Goal: Communication & Community: Answer question/provide support

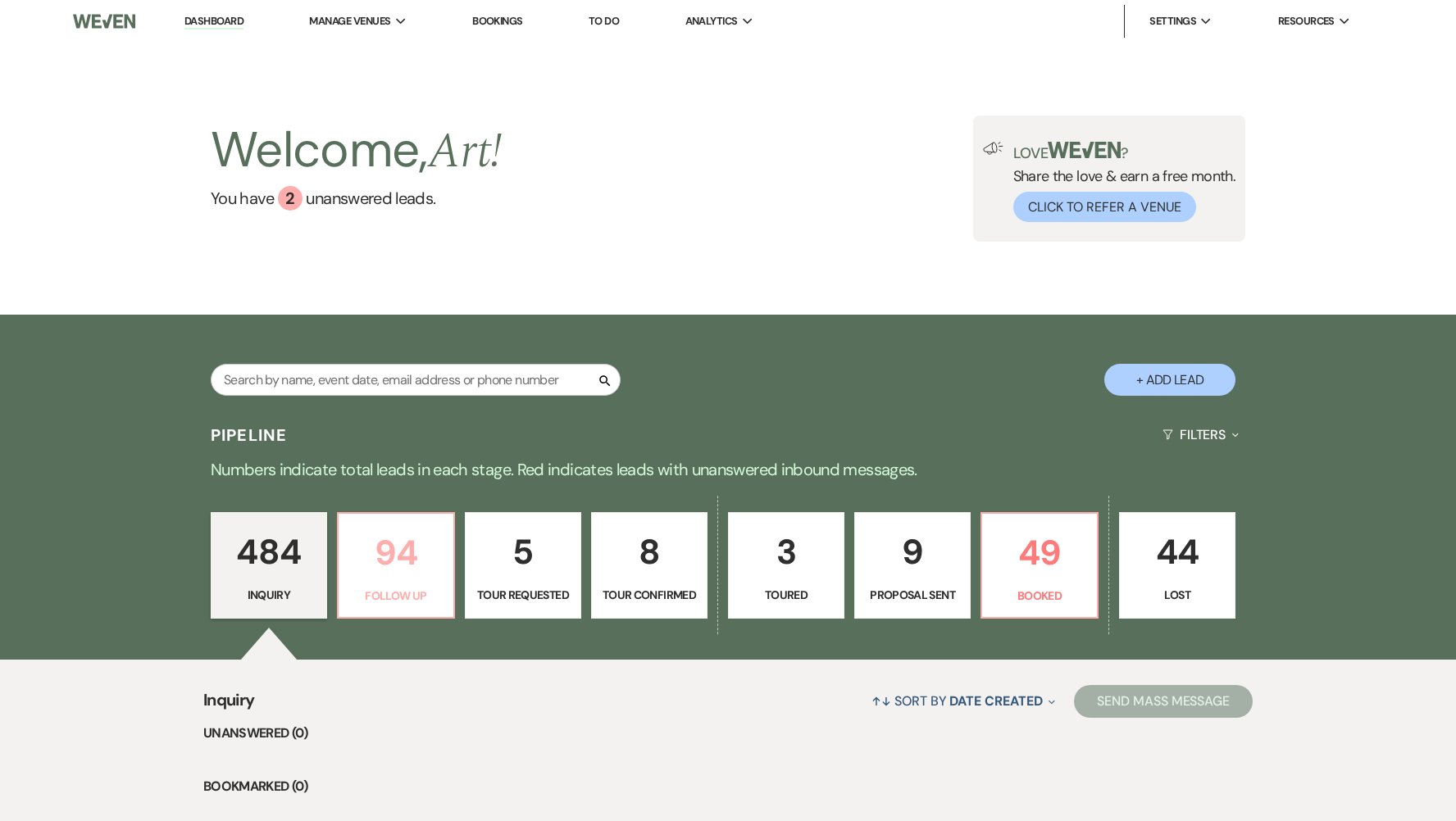
click at [420, 555] on p "94" at bounding box center [396, 553] width 95 height 55
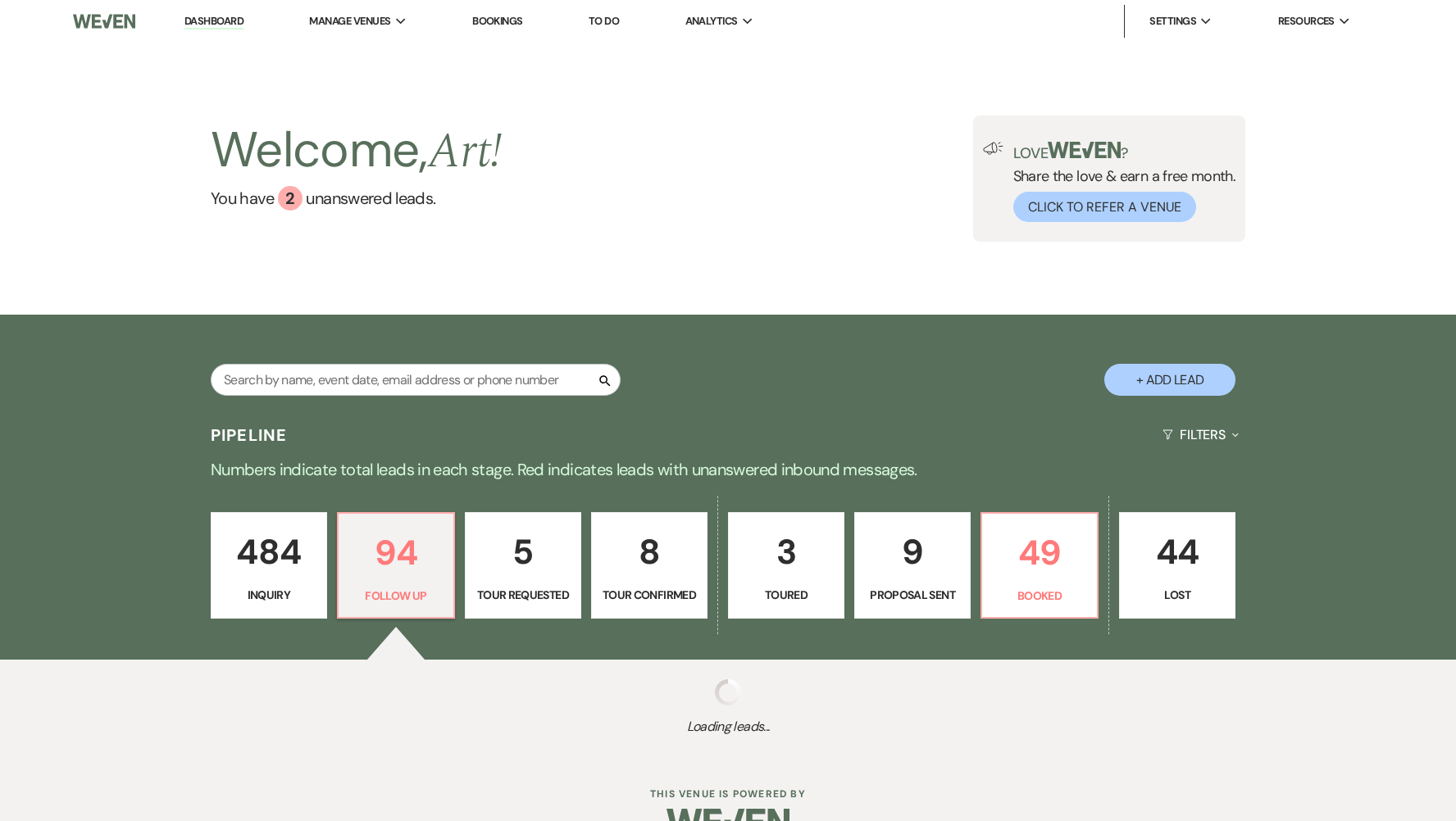
select select "9"
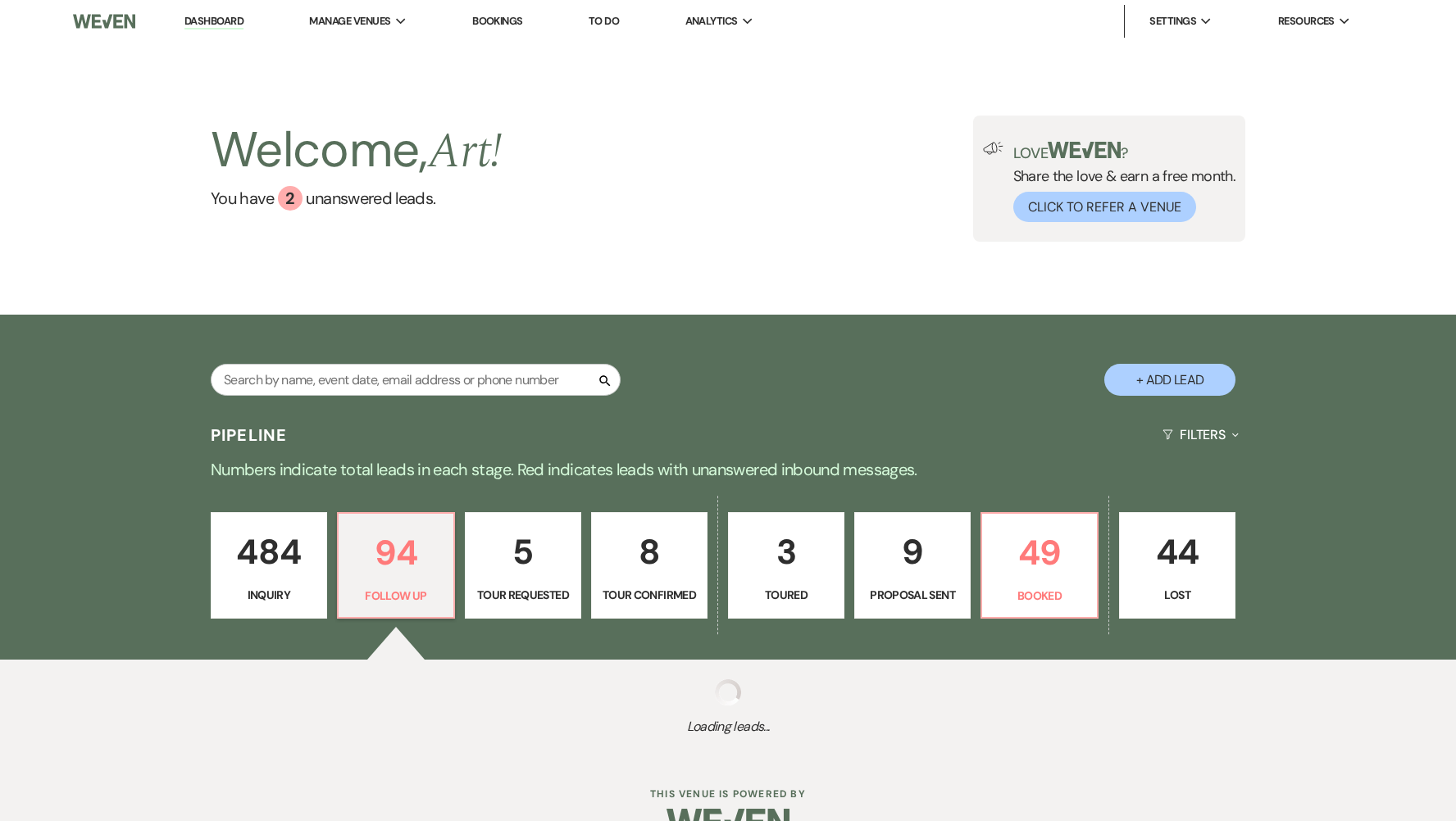
select select "9"
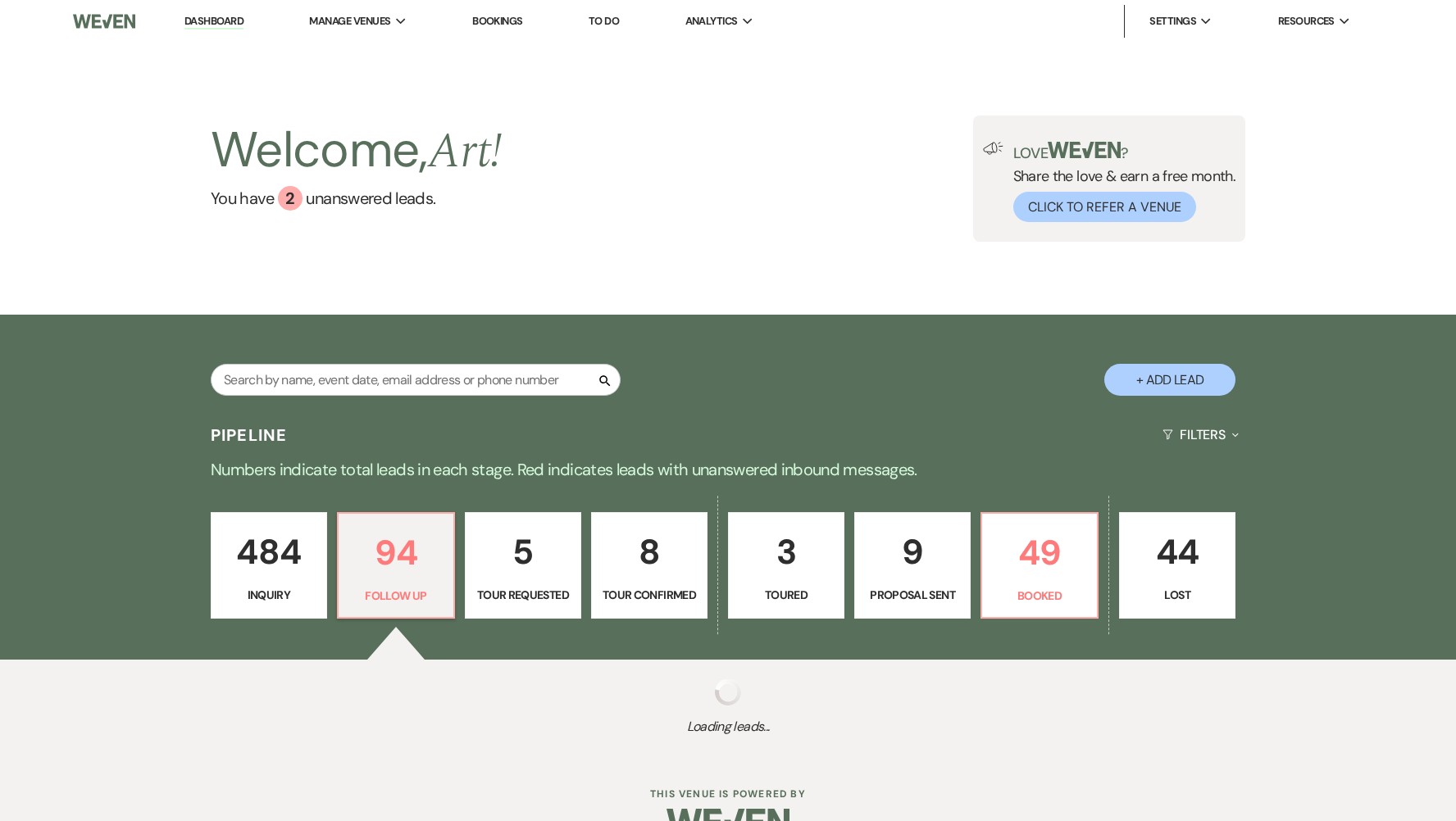
select select "9"
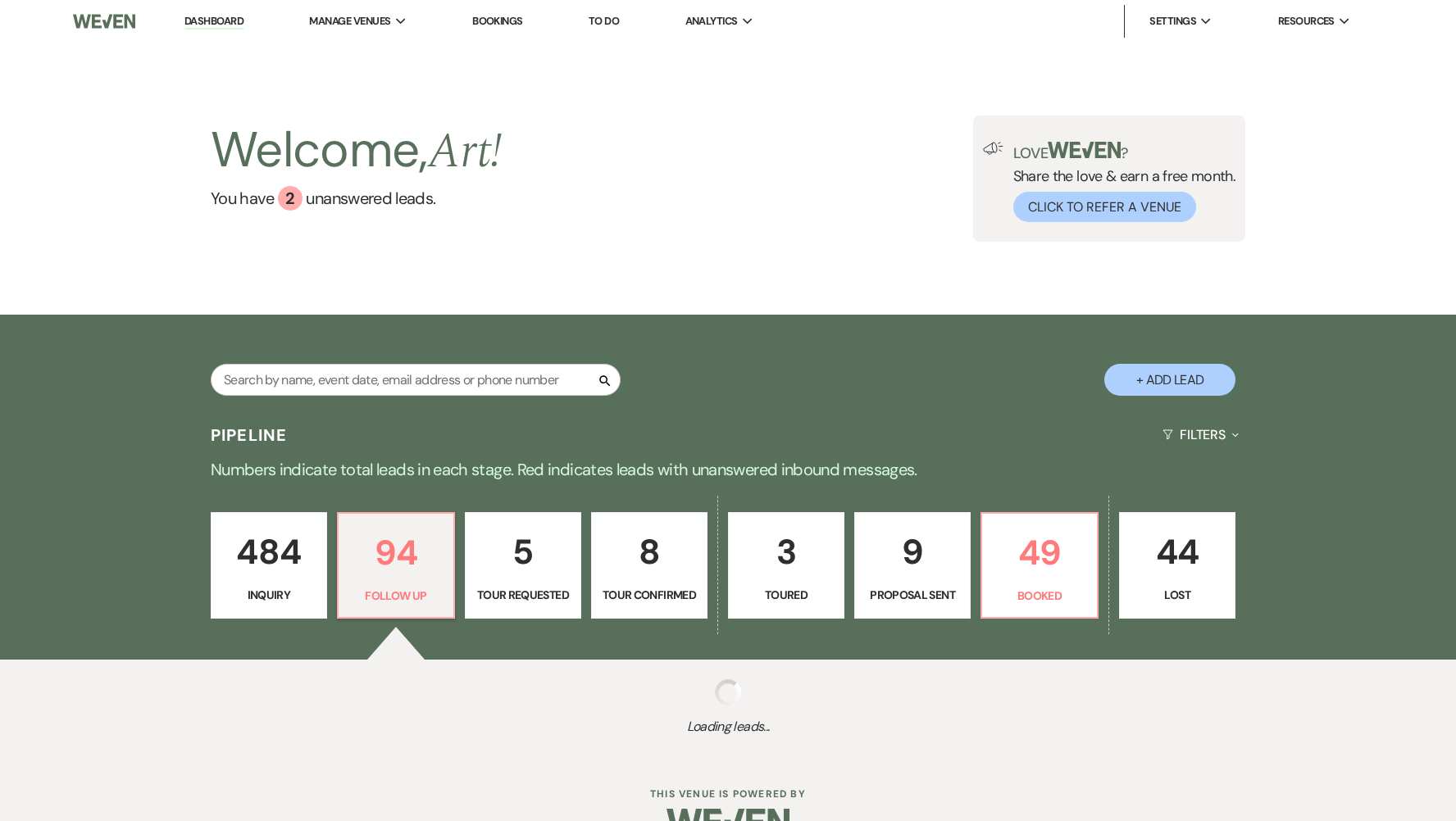
select select "9"
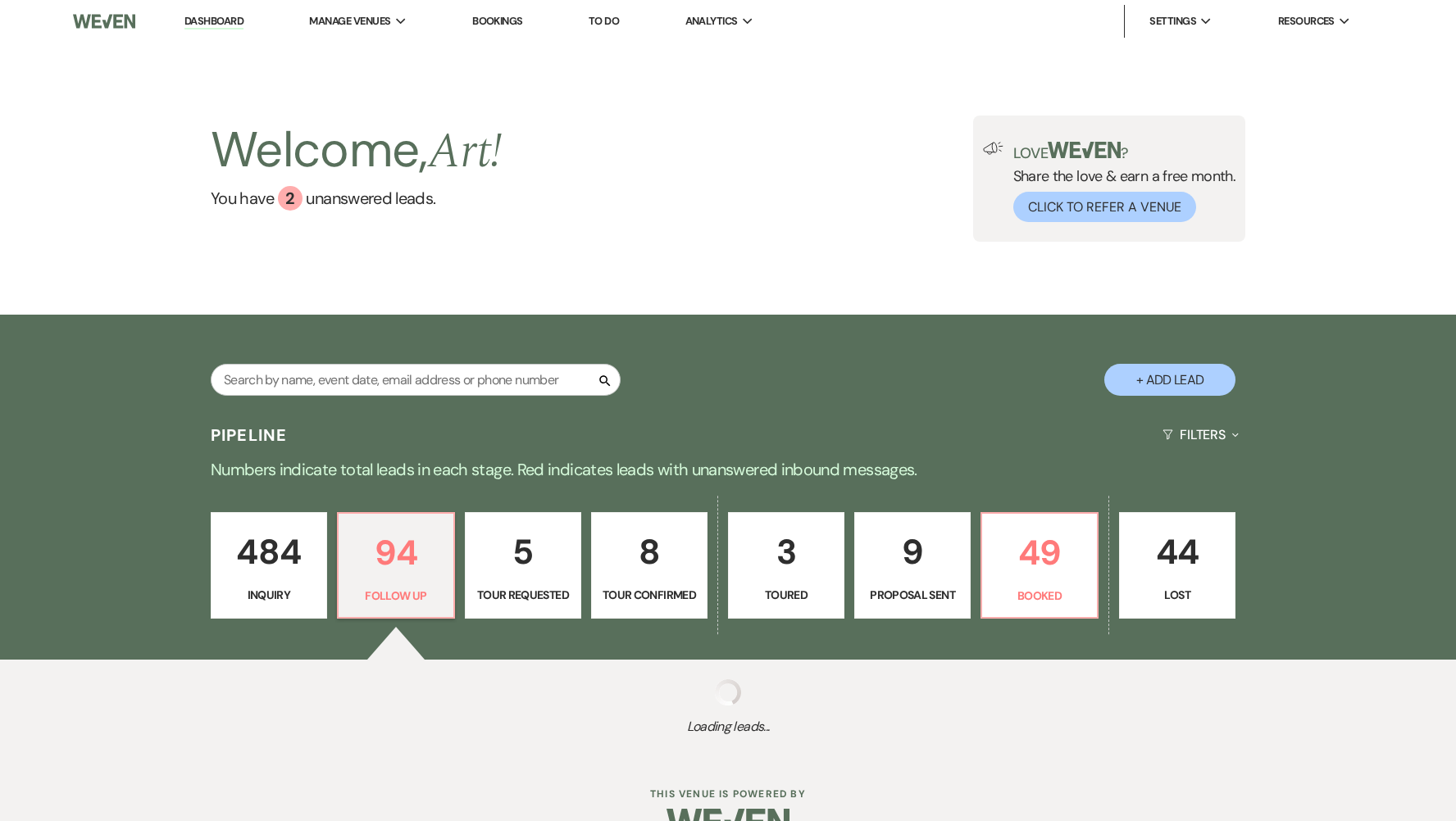
select select "9"
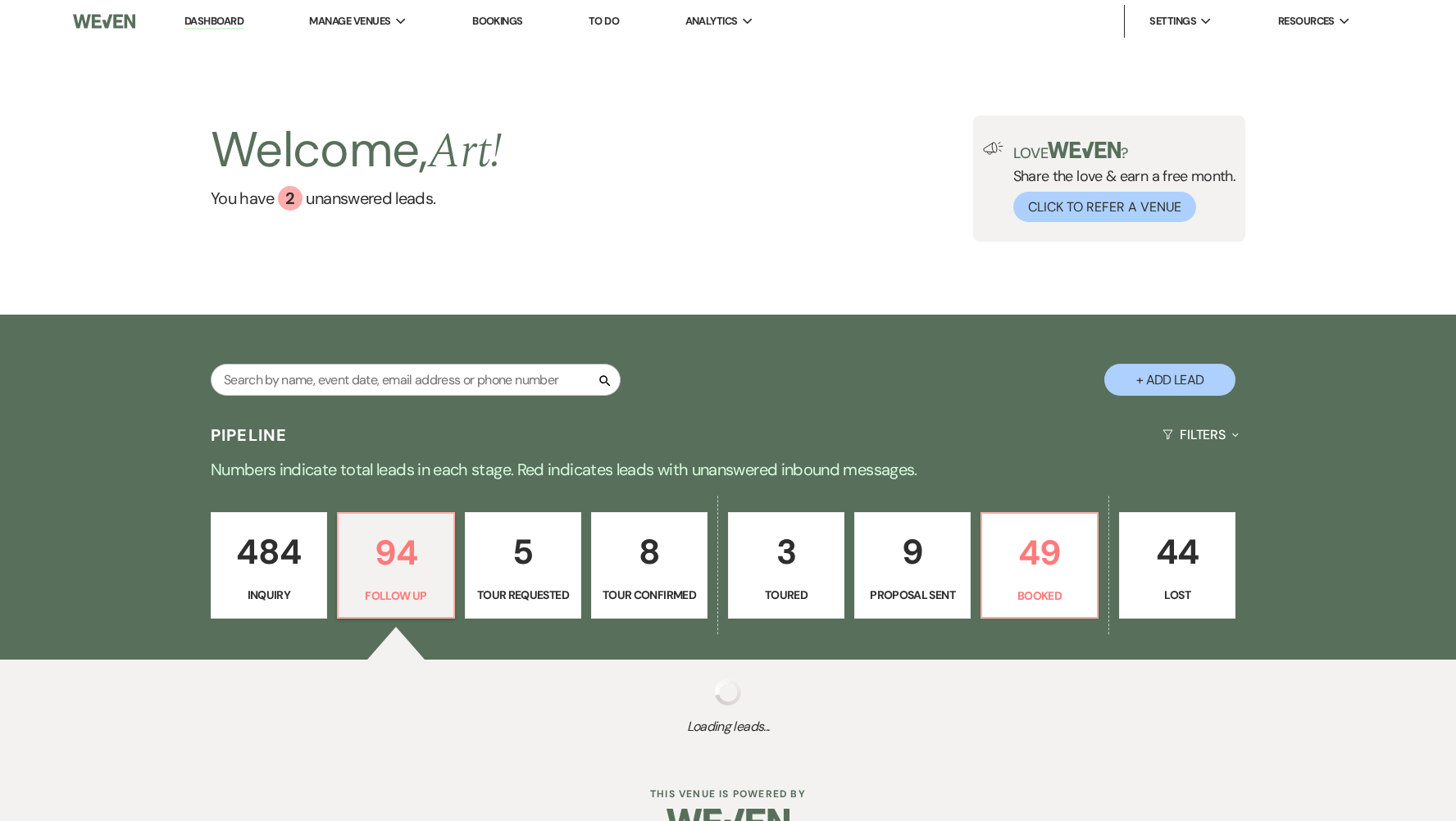
select select "9"
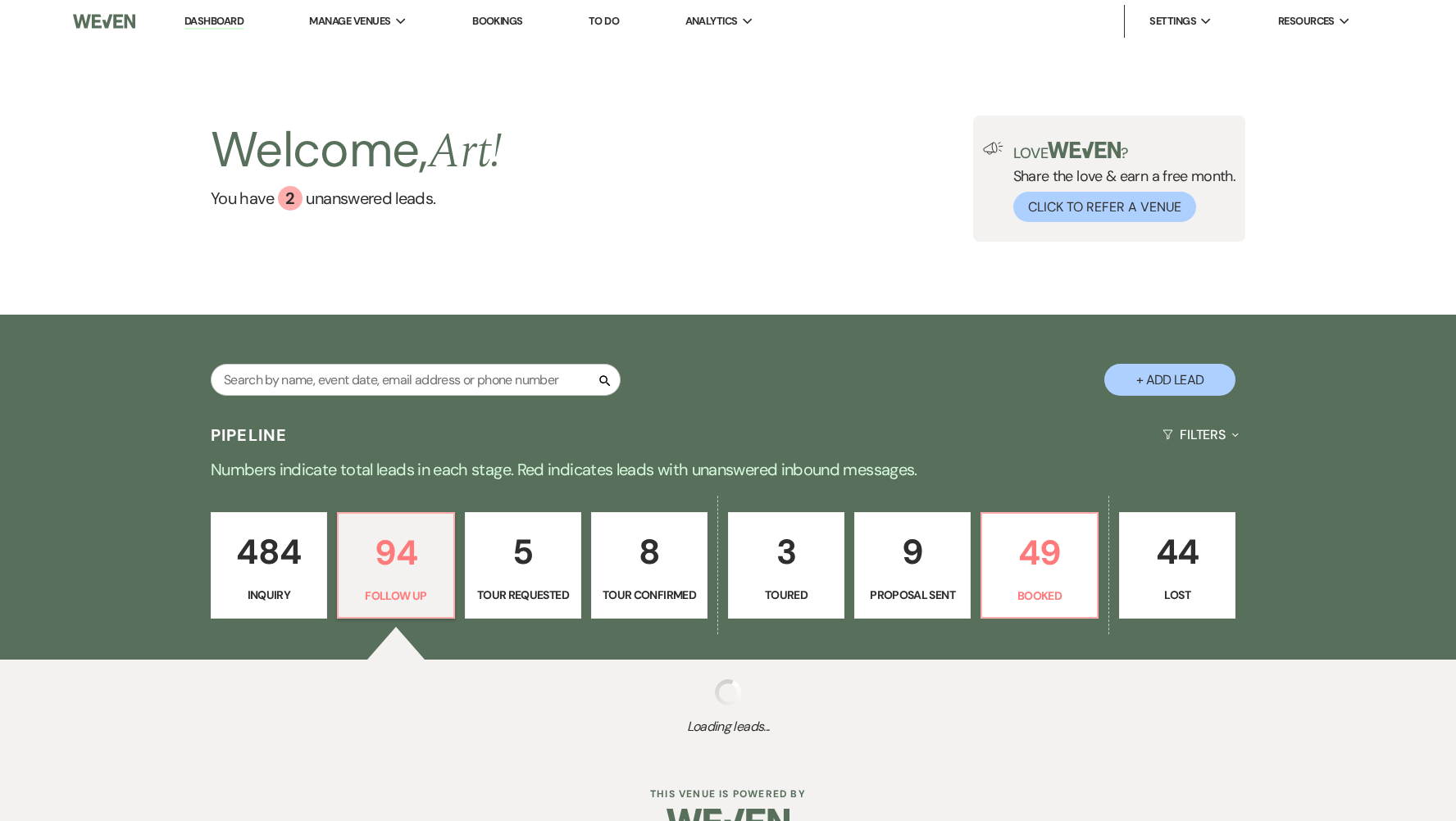
select select "9"
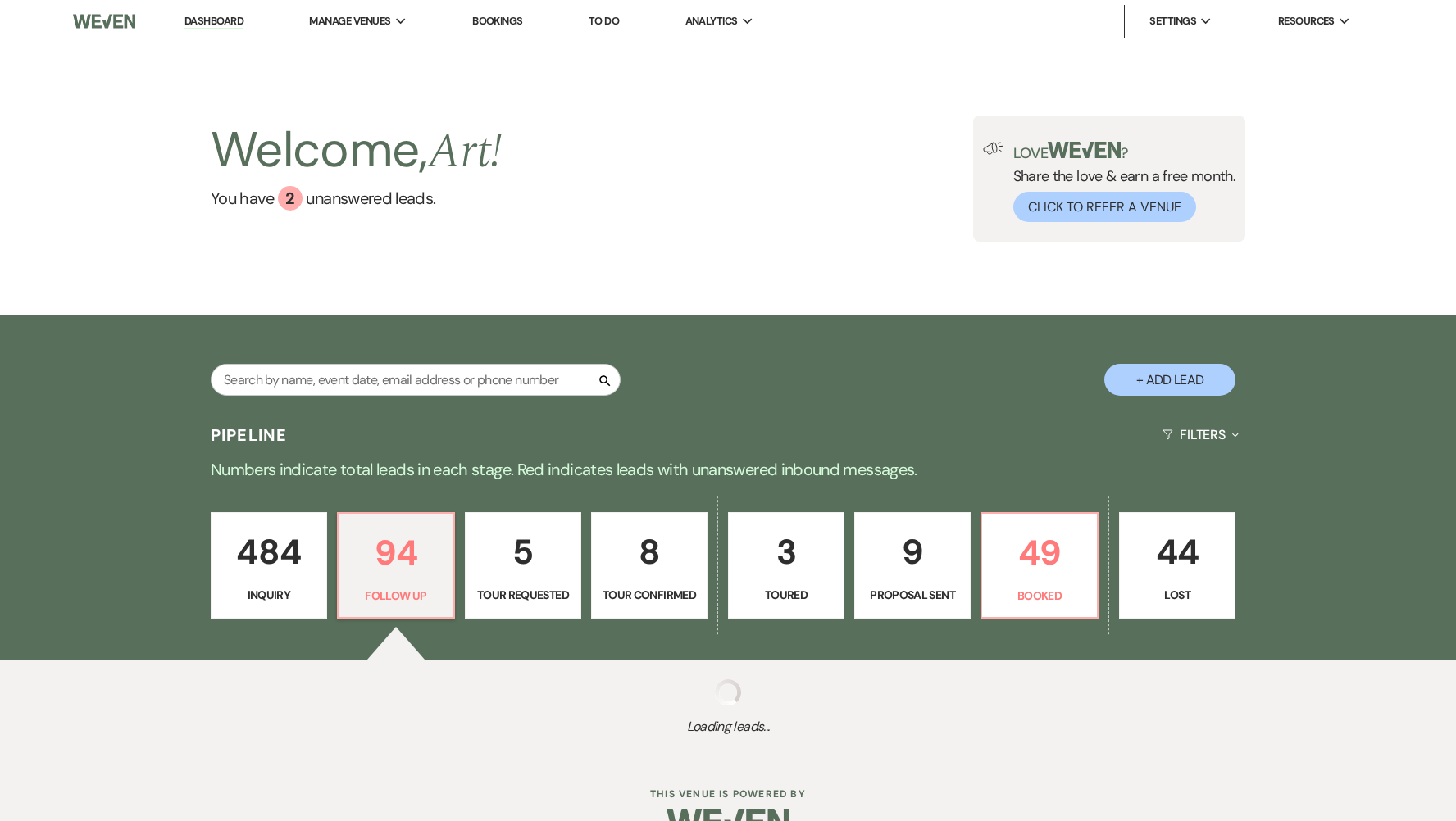
select select "9"
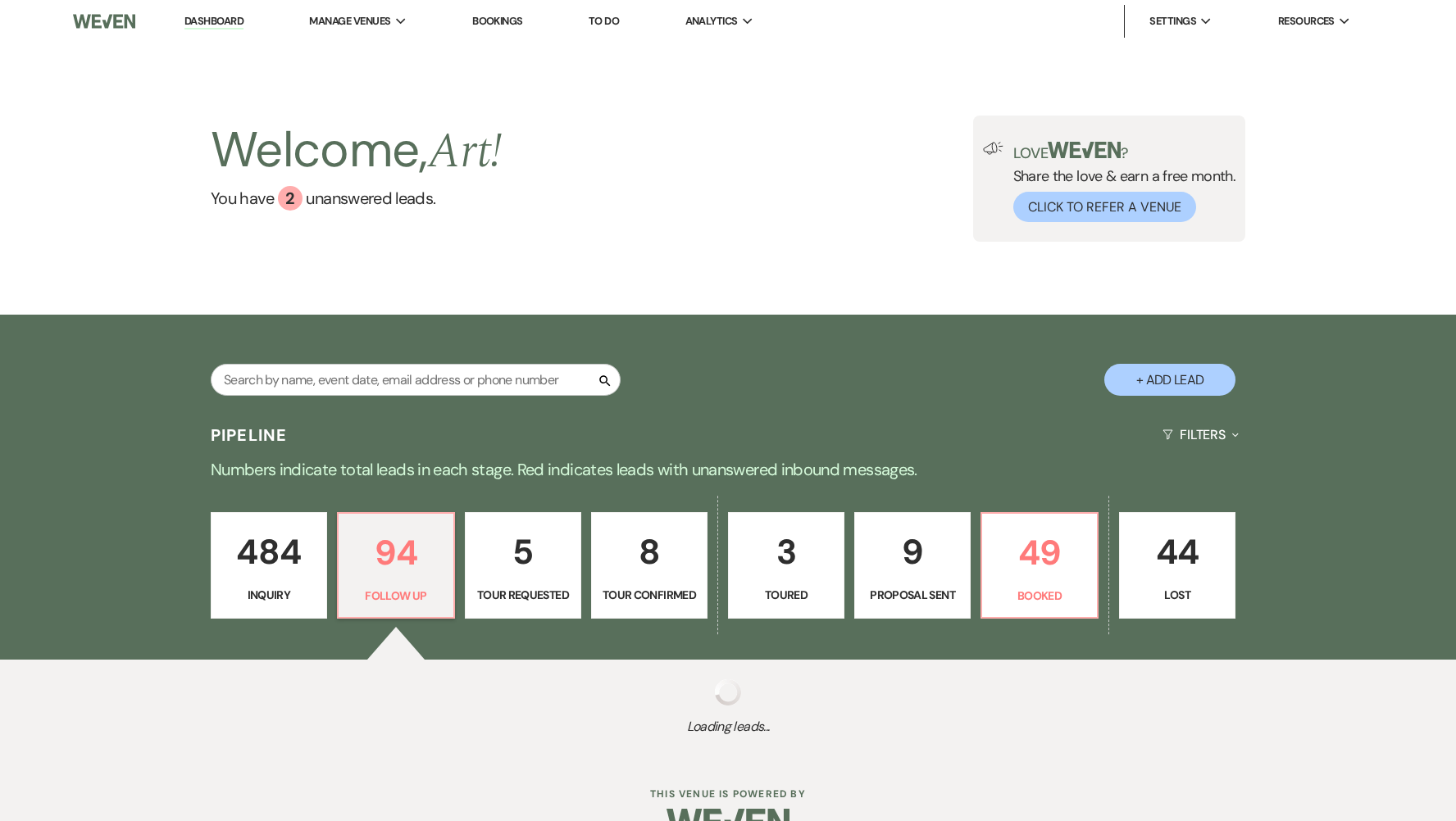
select select "9"
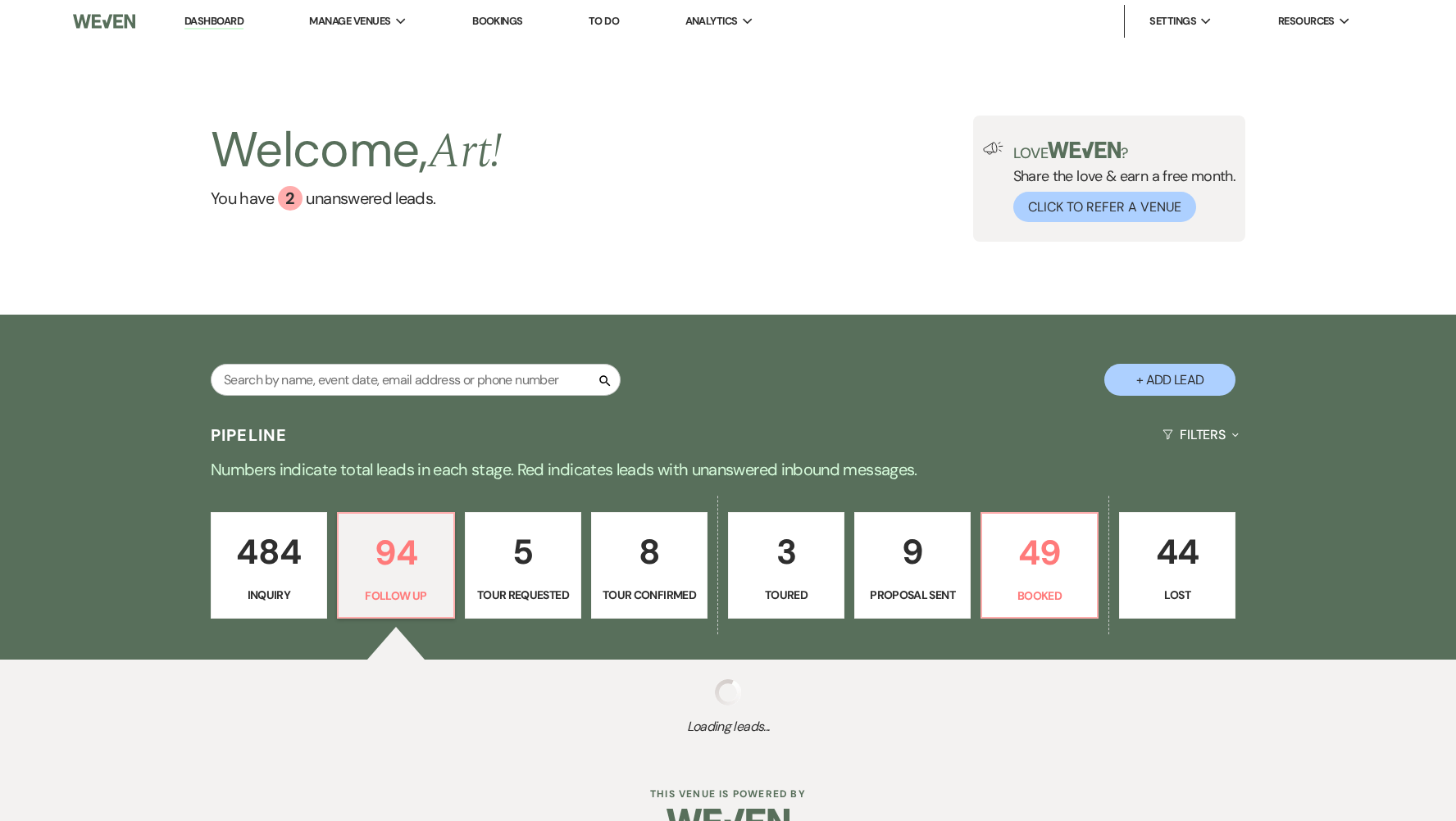
select select "9"
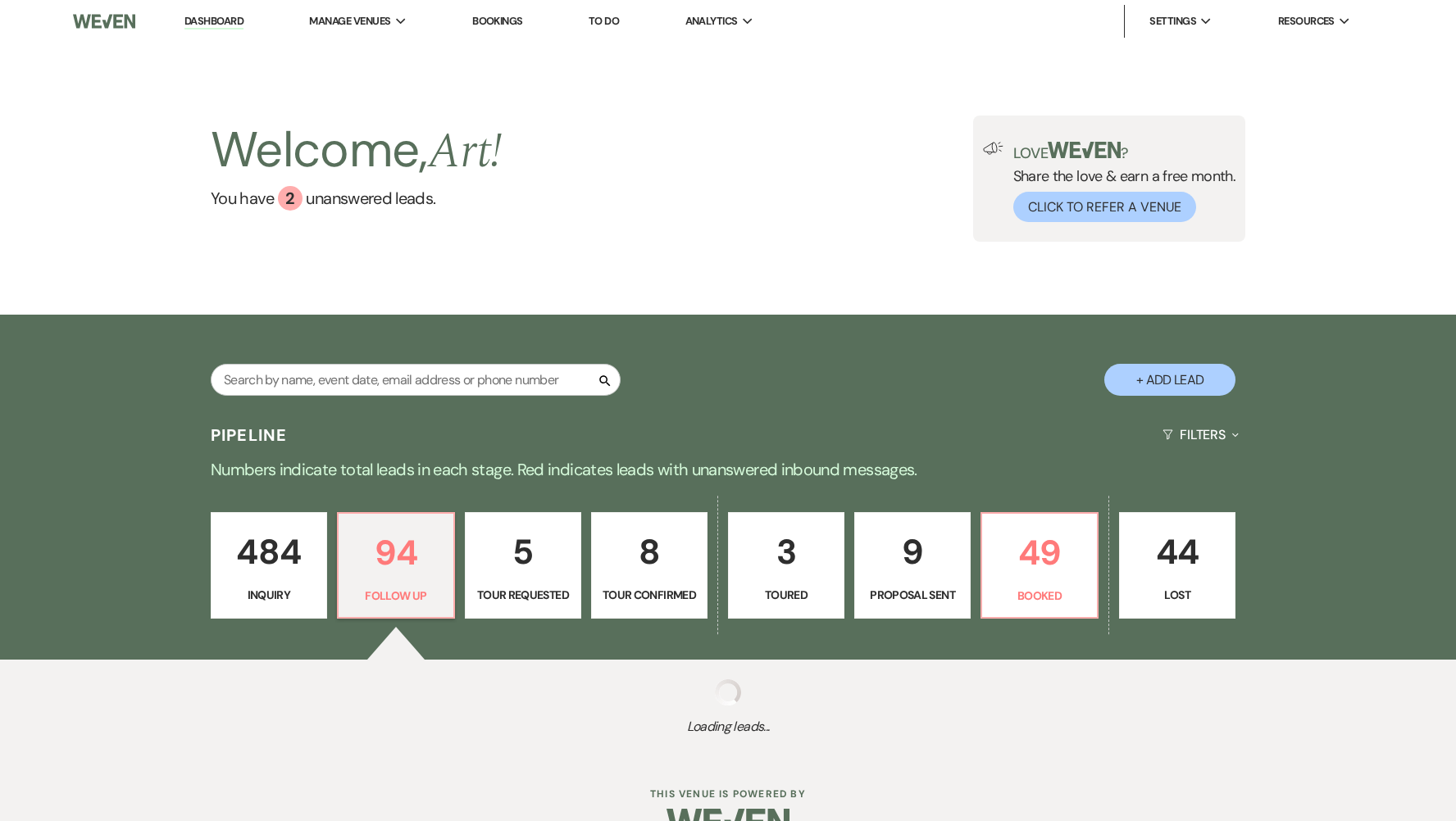
select select "9"
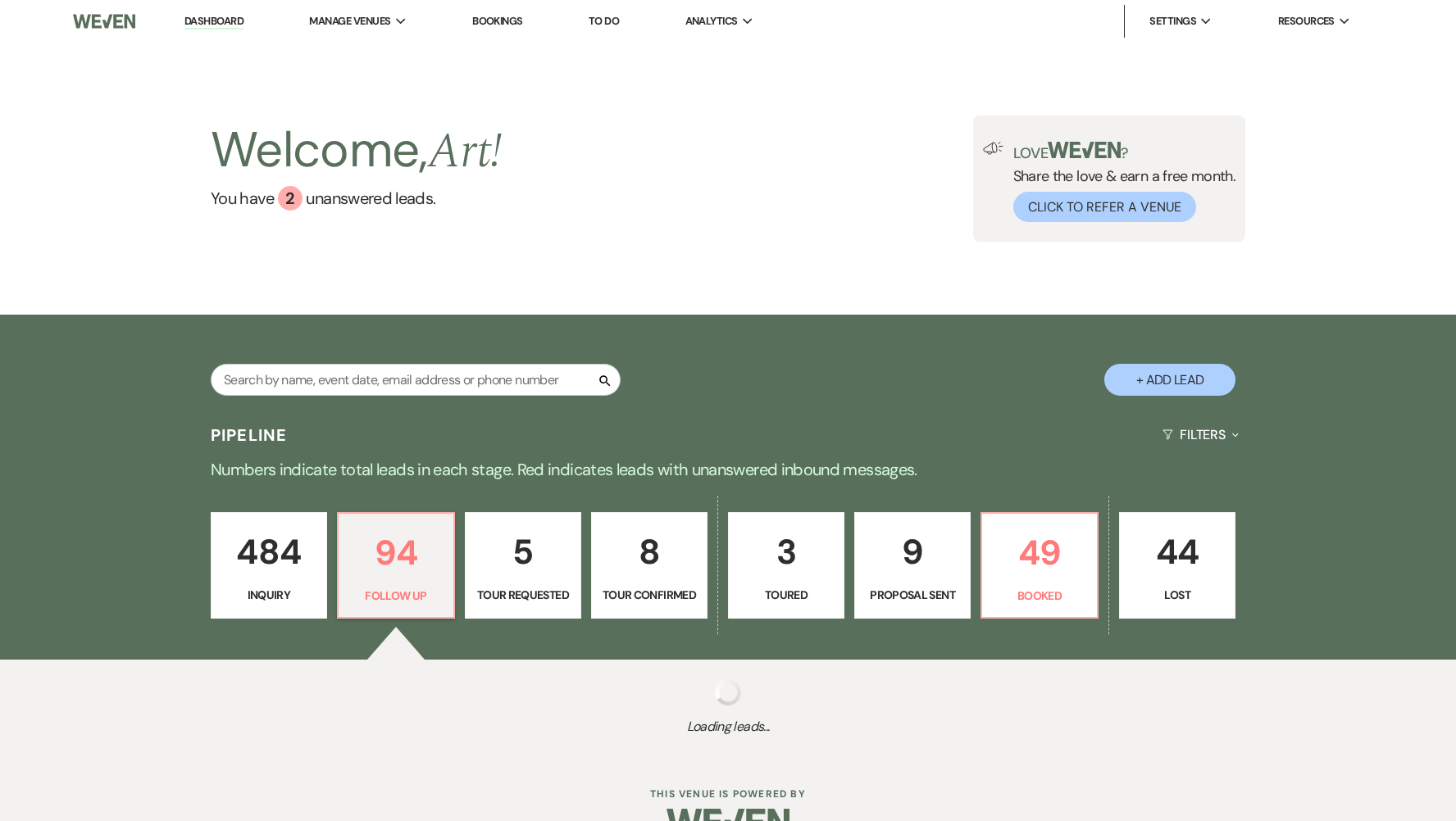
select select "9"
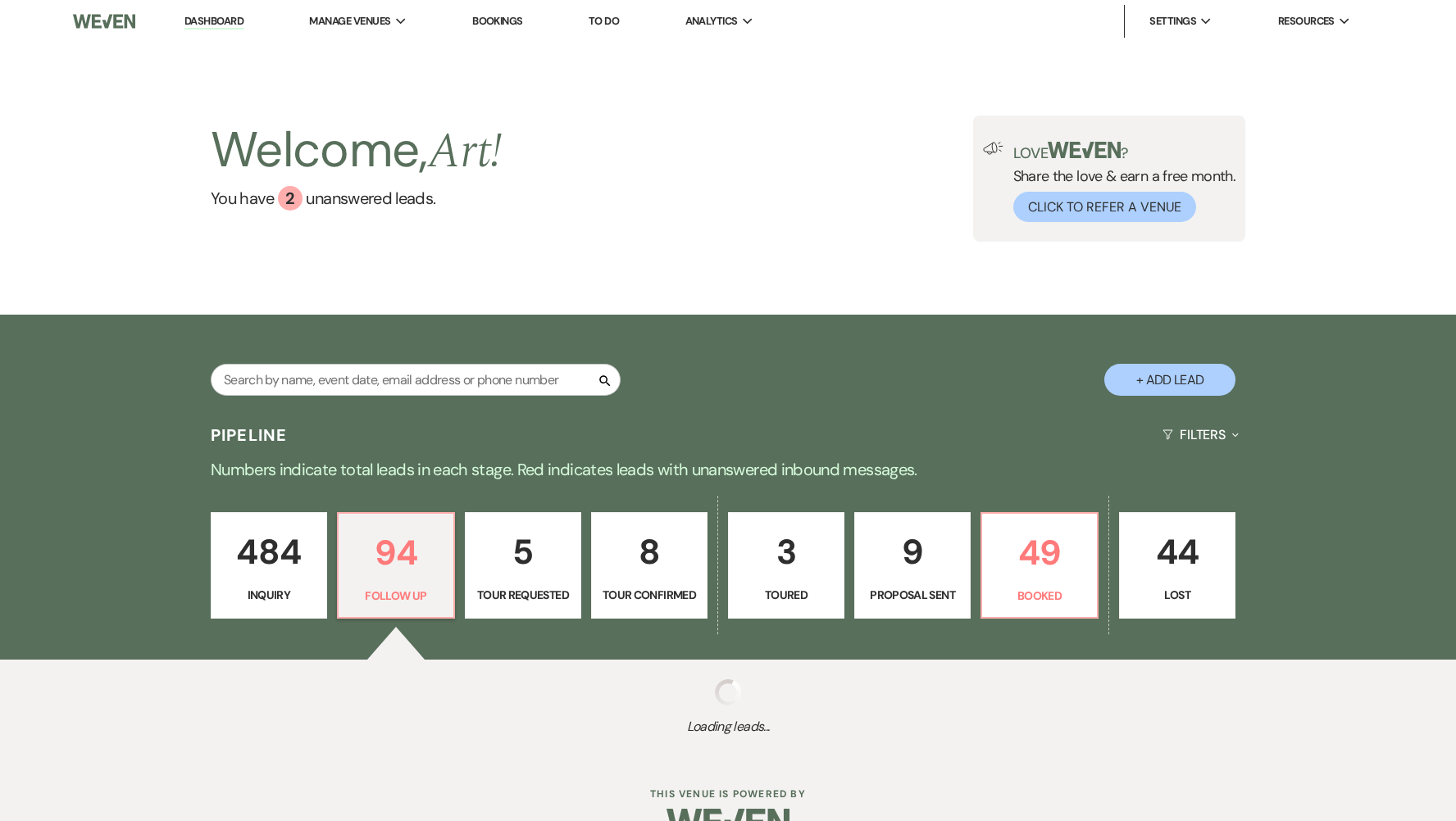
select select "9"
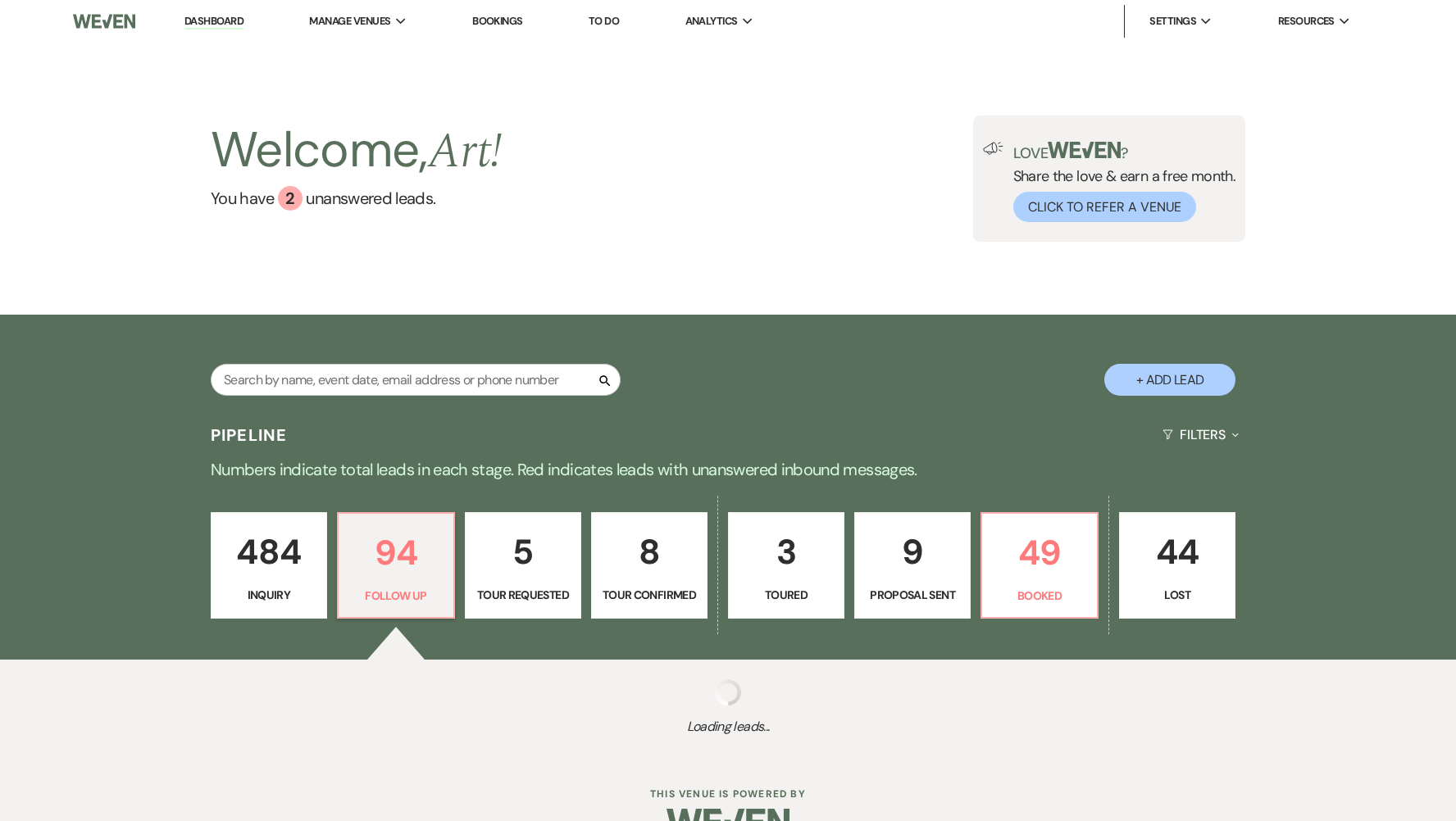
select select "9"
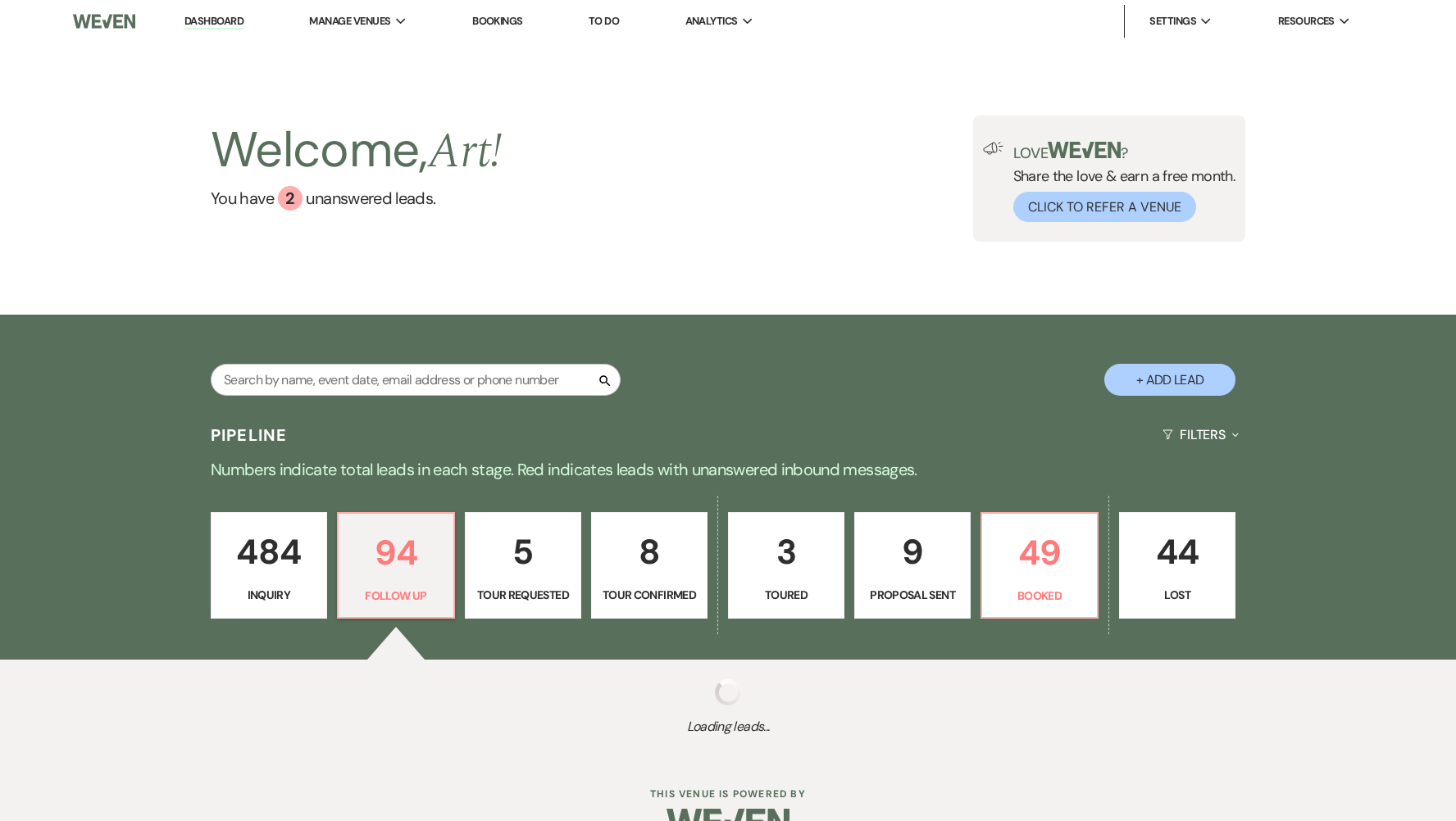
select select "9"
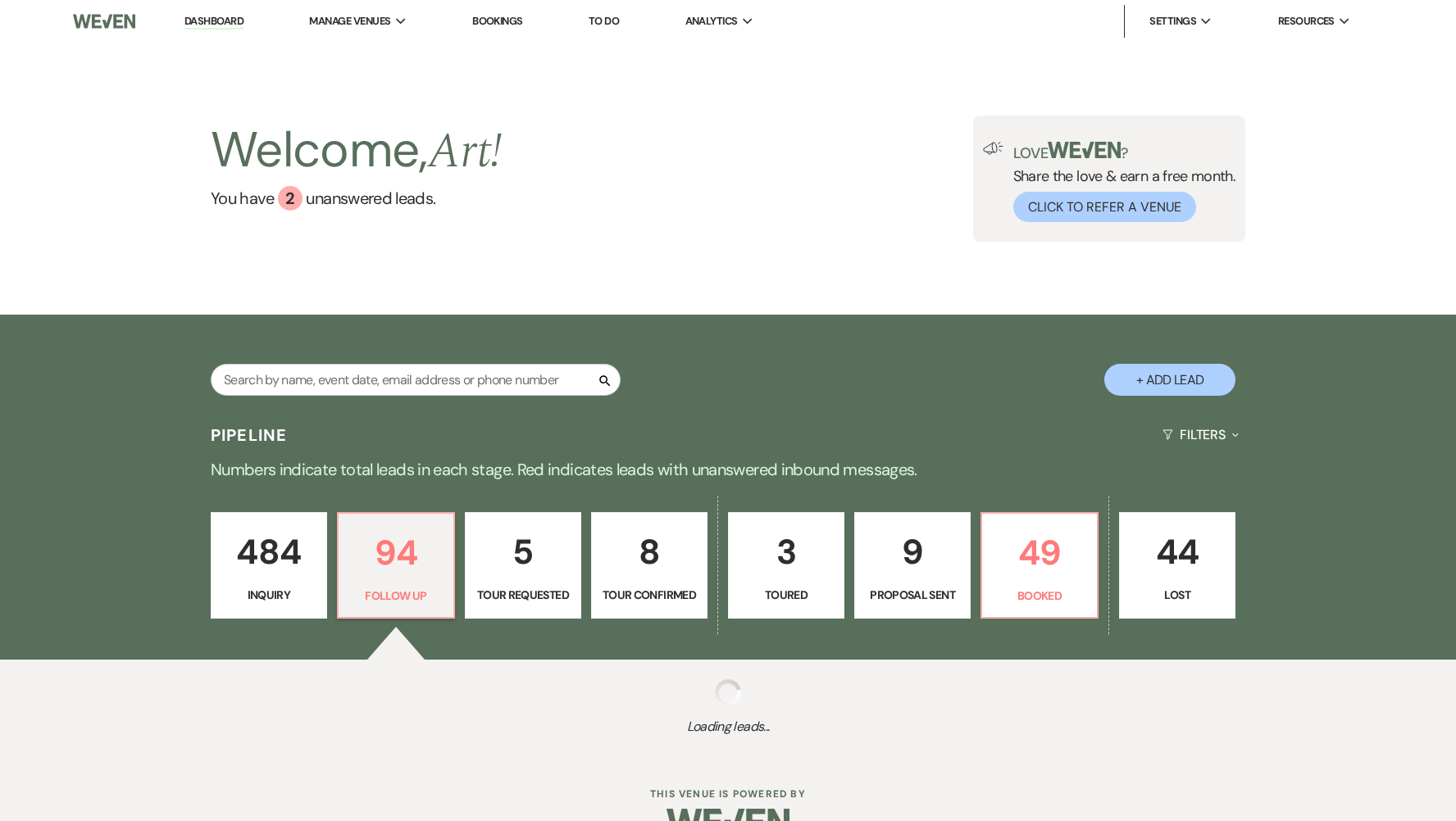
select select "9"
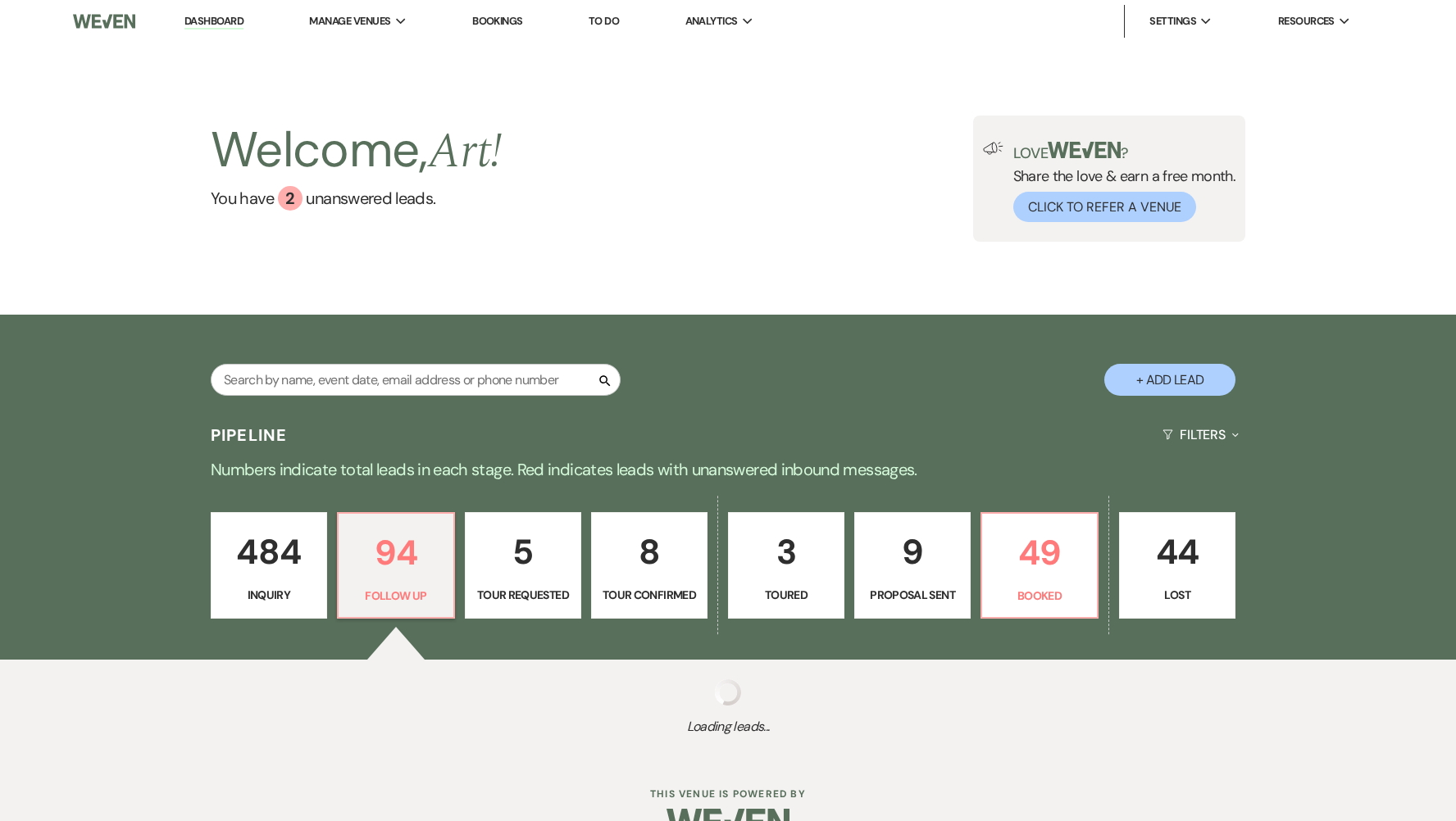
select select "9"
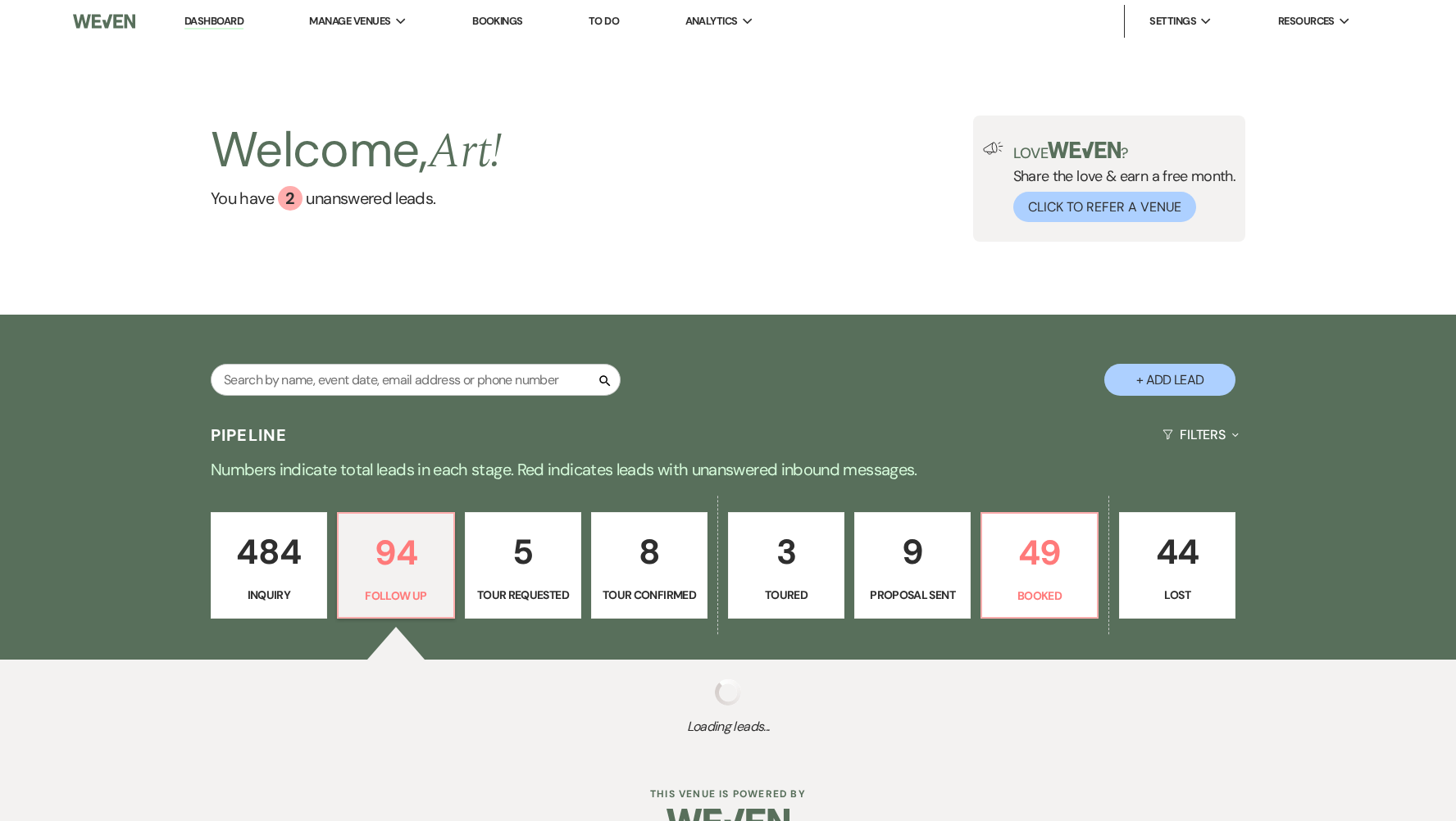
select select "9"
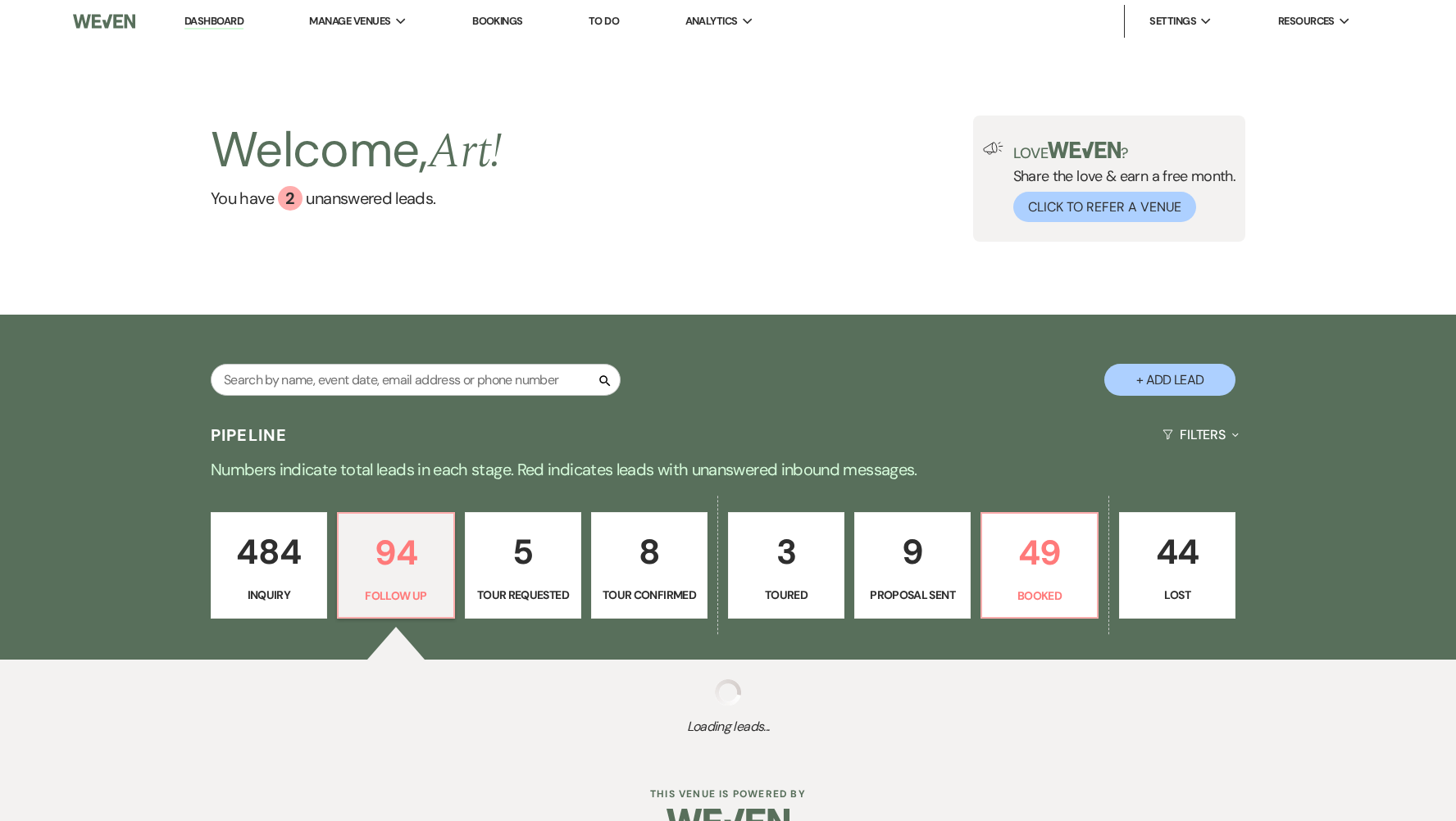
select select "9"
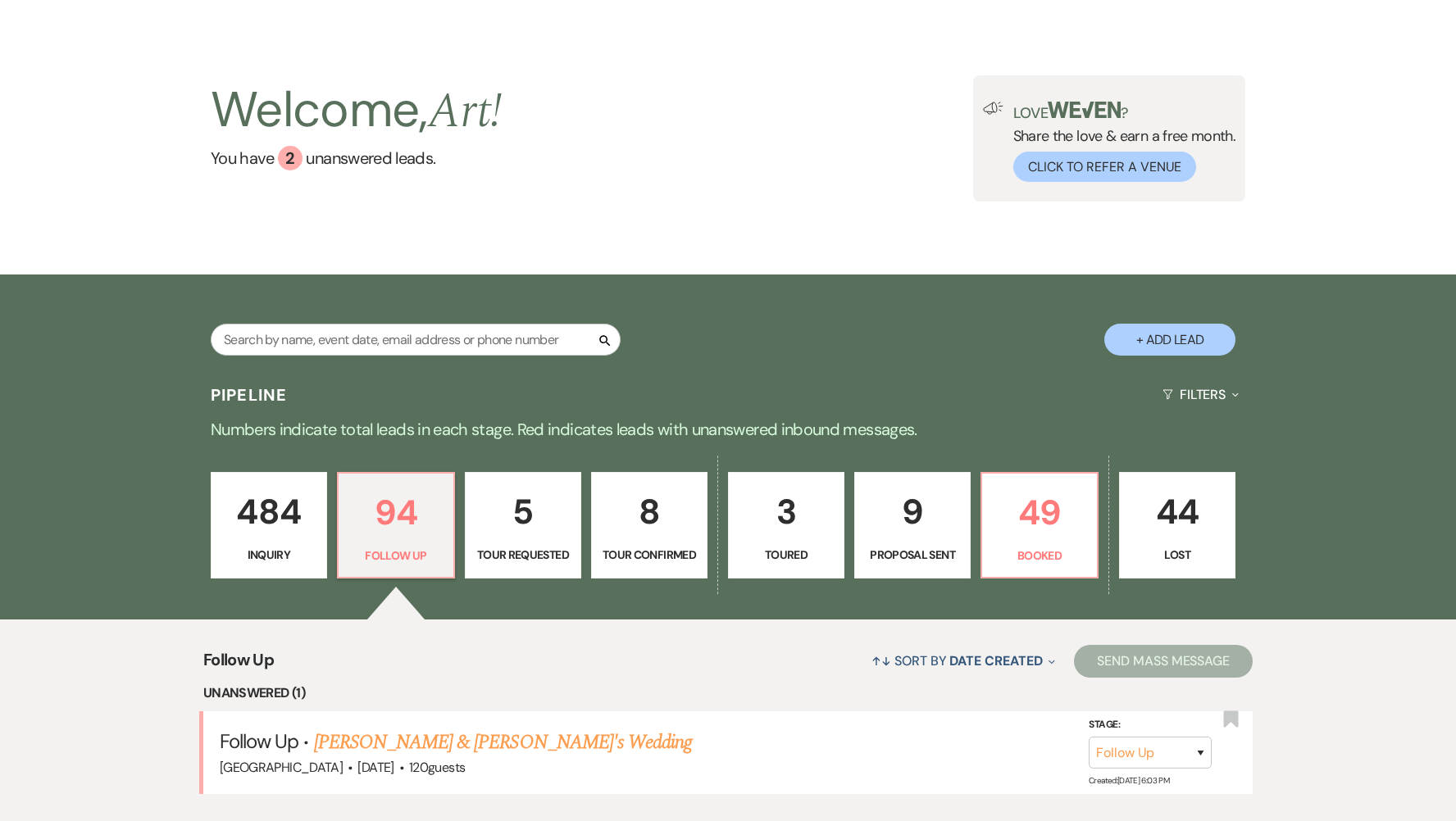
scroll to position [259, 0]
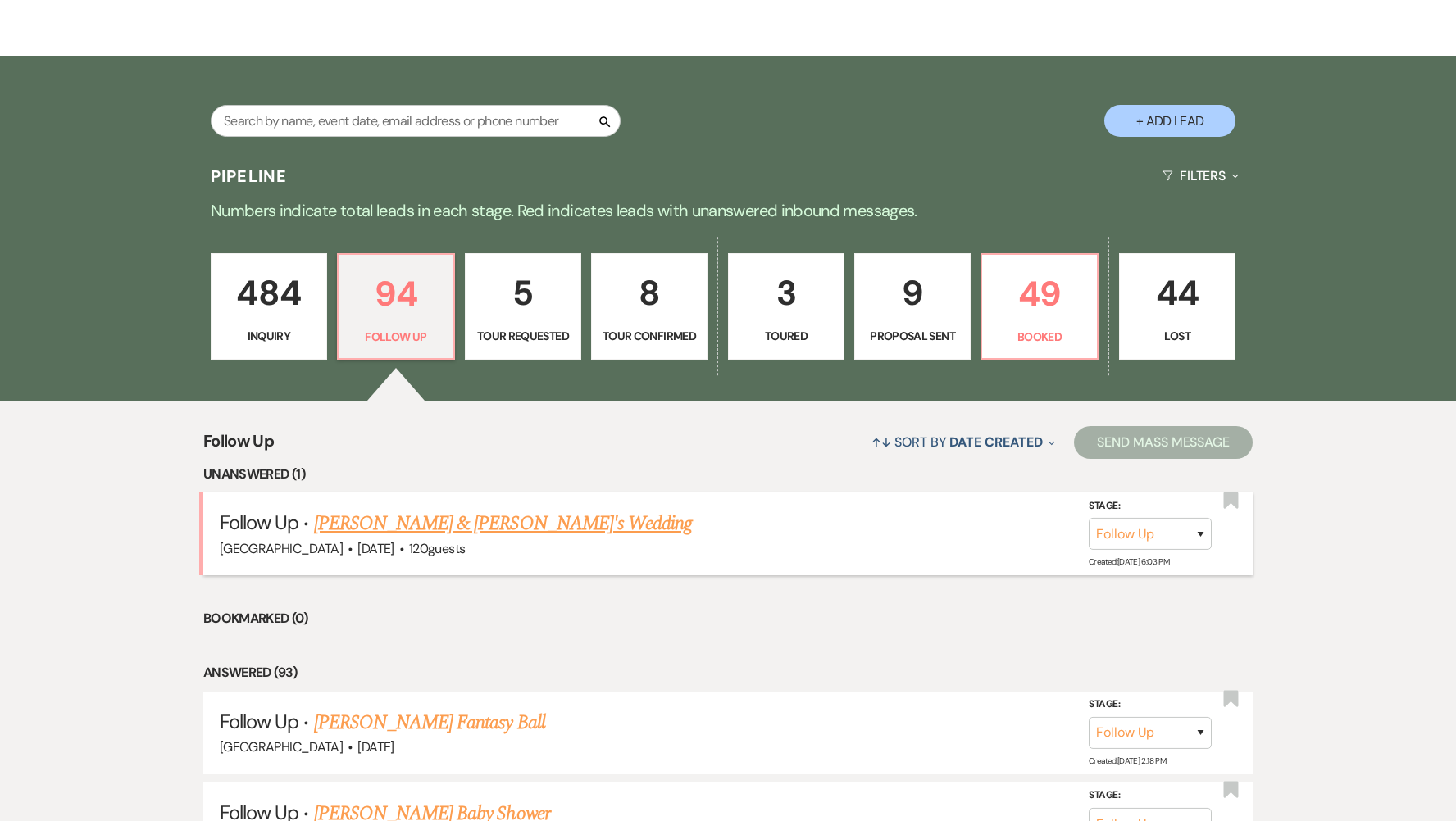
click at [480, 532] on link "[PERSON_NAME] & [PERSON_NAME]'s Wedding" at bounding box center [504, 524] width 379 height 29
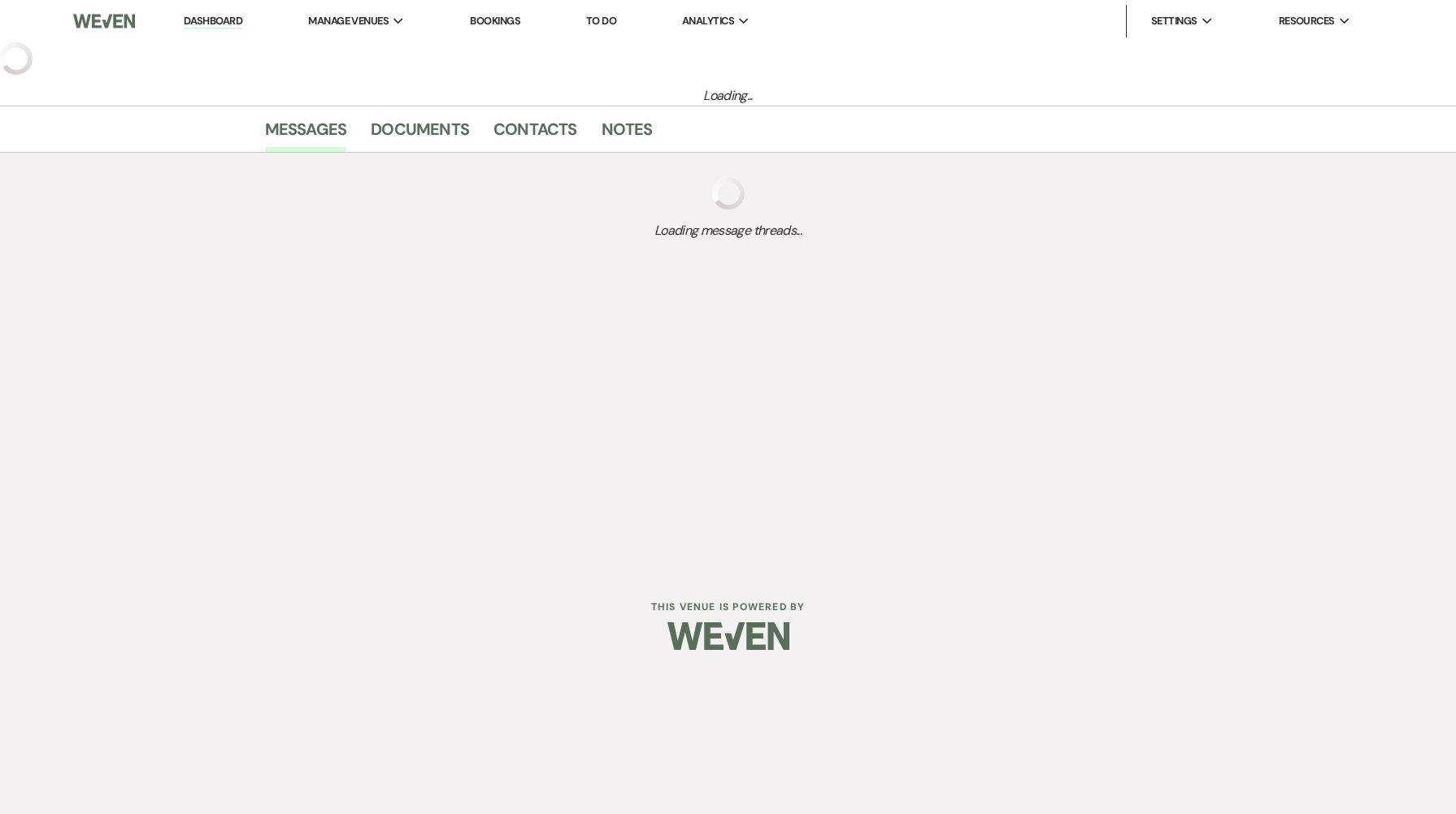
select select "9"
select select "5"
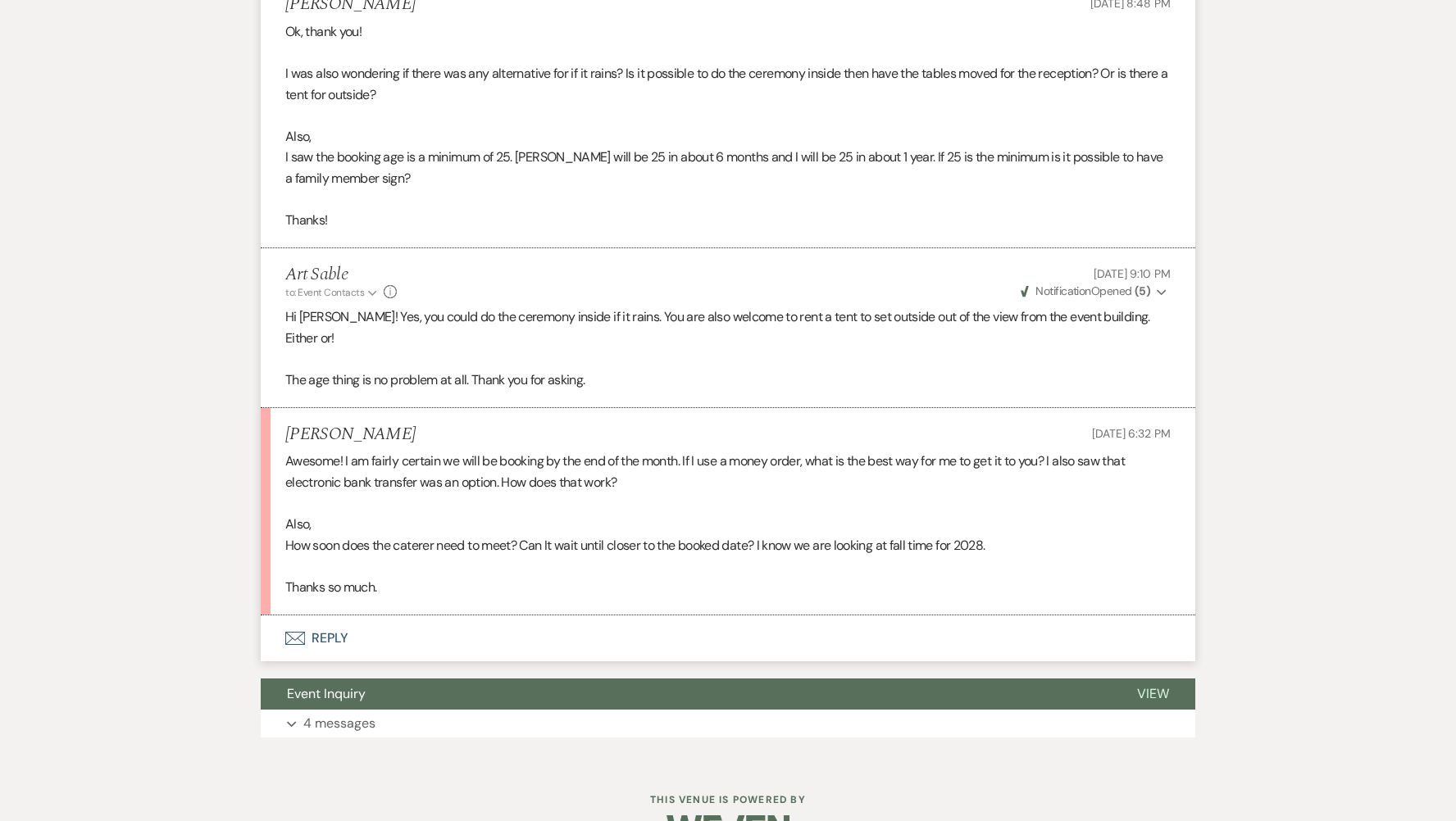
scroll to position [1506, 0]
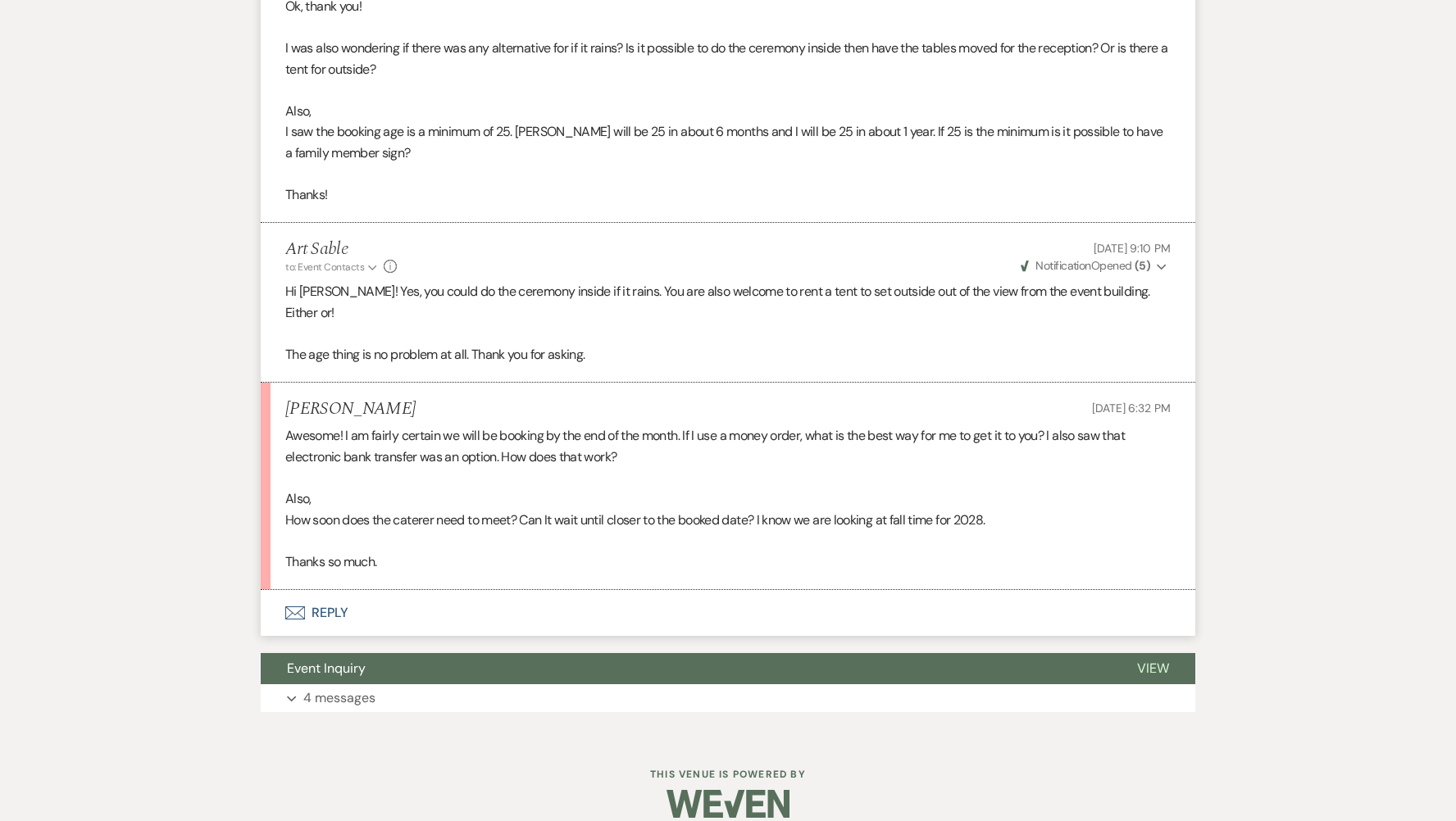
click at [347, 590] on button "Envelope Reply" at bounding box center [728, 612] width 935 height 46
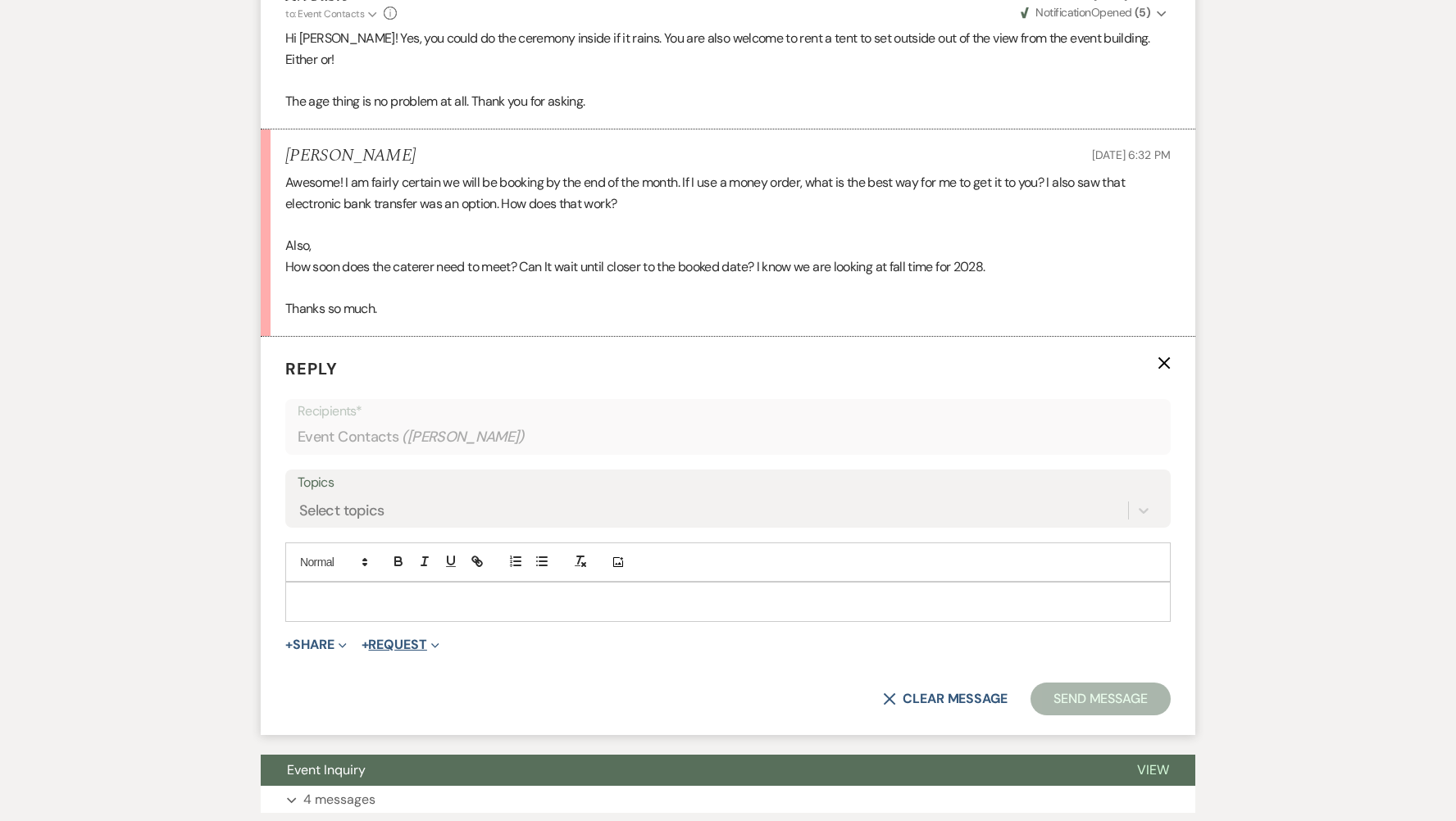
scroll to position [1801, 0]
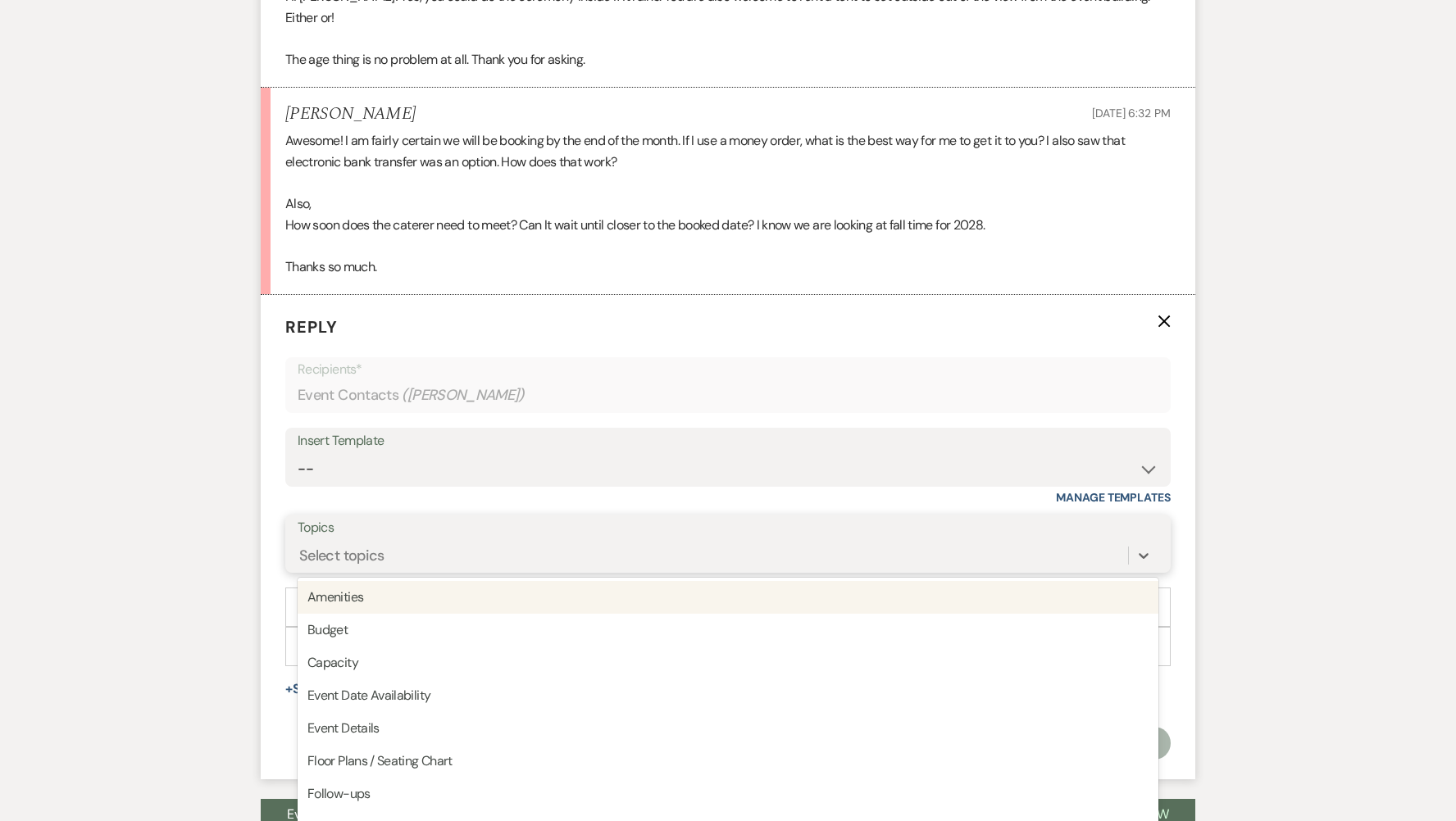
click at [408, 542] on div "Select topics" at bounding box center [713, 556] width 831 height 29
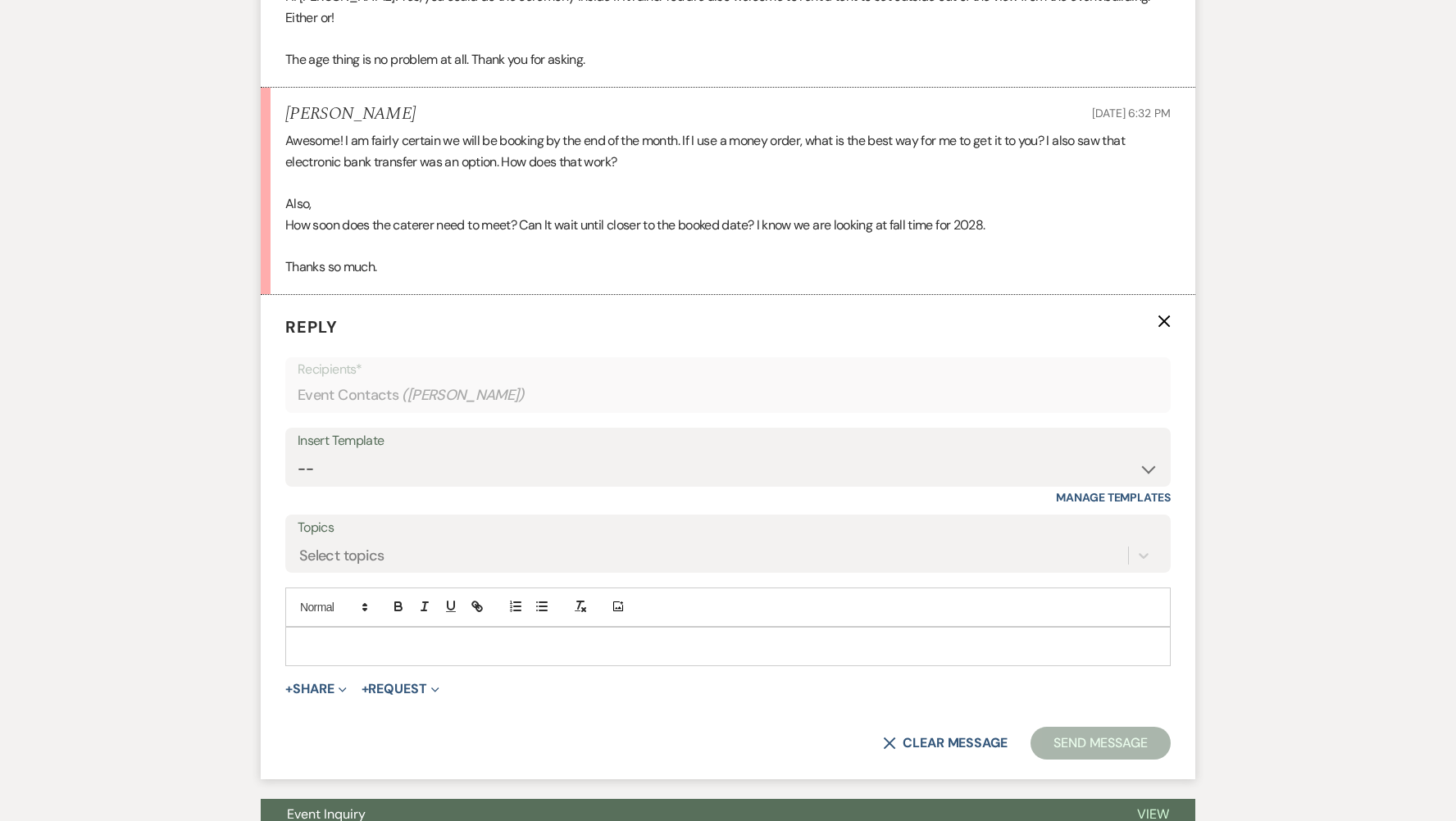
click at [340, 628] on div at bounding box center [728, 646] width 884 height 38
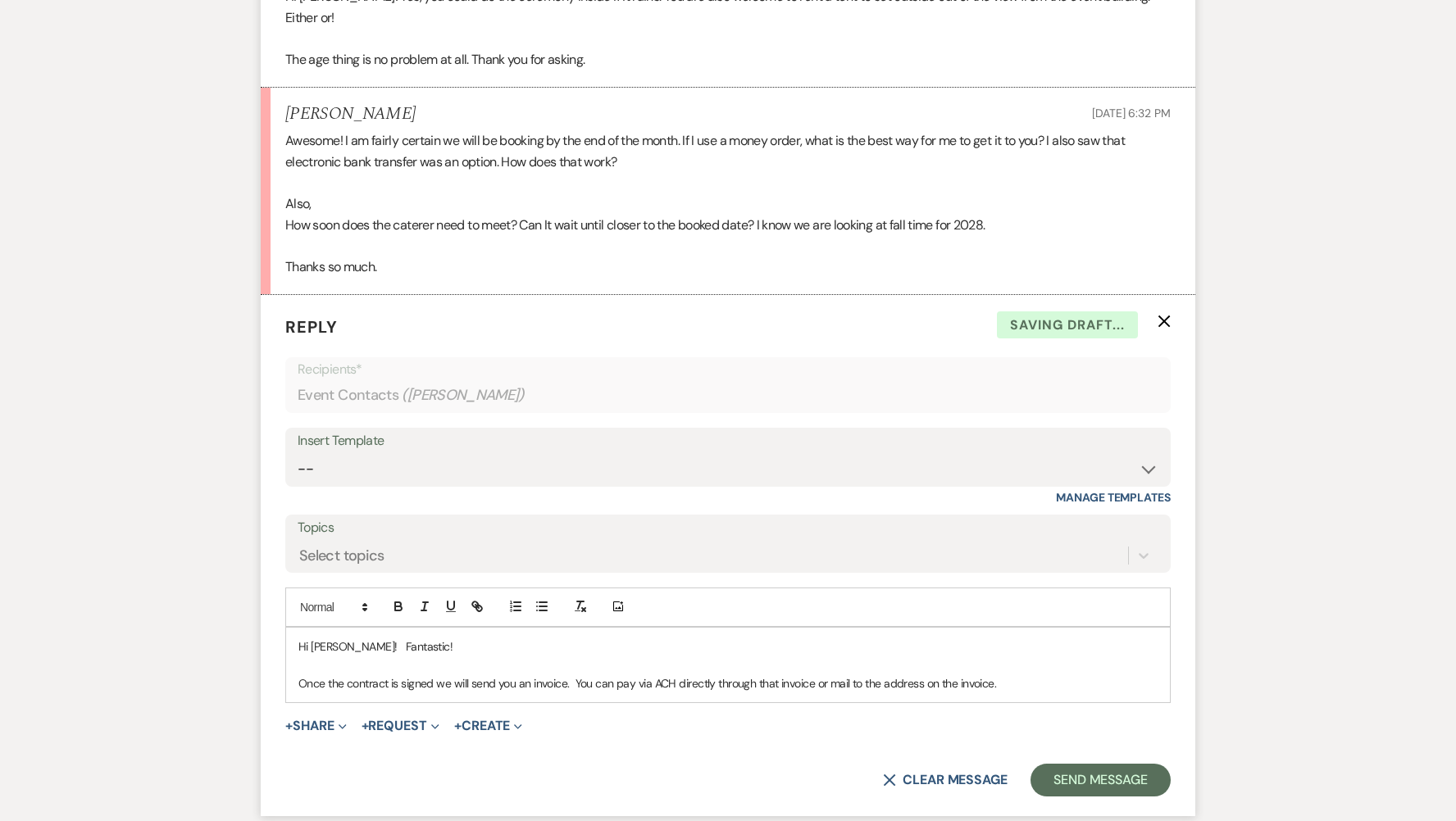
click at [848, 674] on p "Once the contract is signed we will send you an invoice. You can pay via ACH di…" at bounding box center [728, 683] width 859 height 18
click at [1113, 674] on p "Once the contract is signed we will send you an invoice. You can pay via ACH di…" at bounding box center [728, 683] width 859 height 18
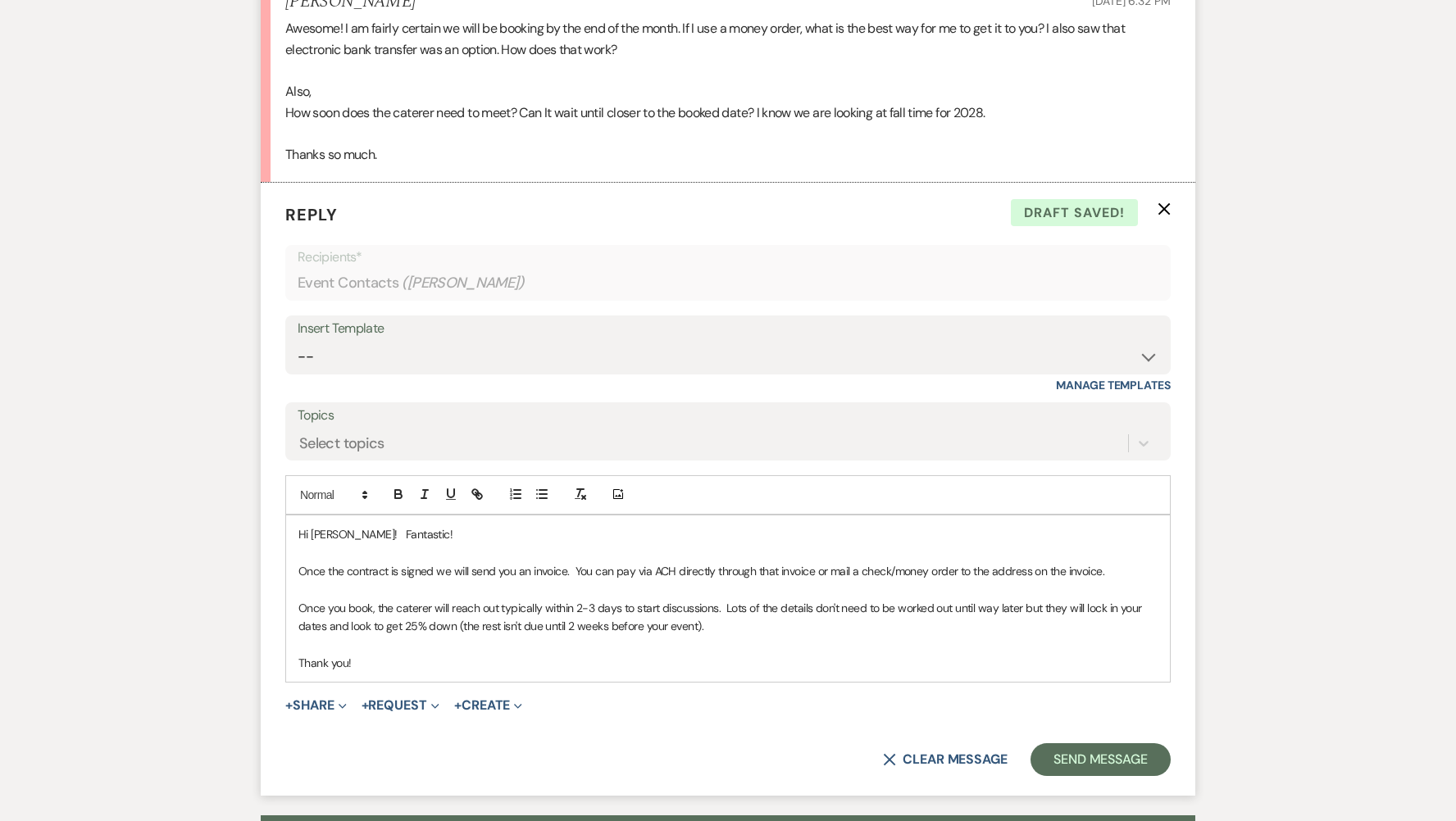
scroll to position [2020, 0]
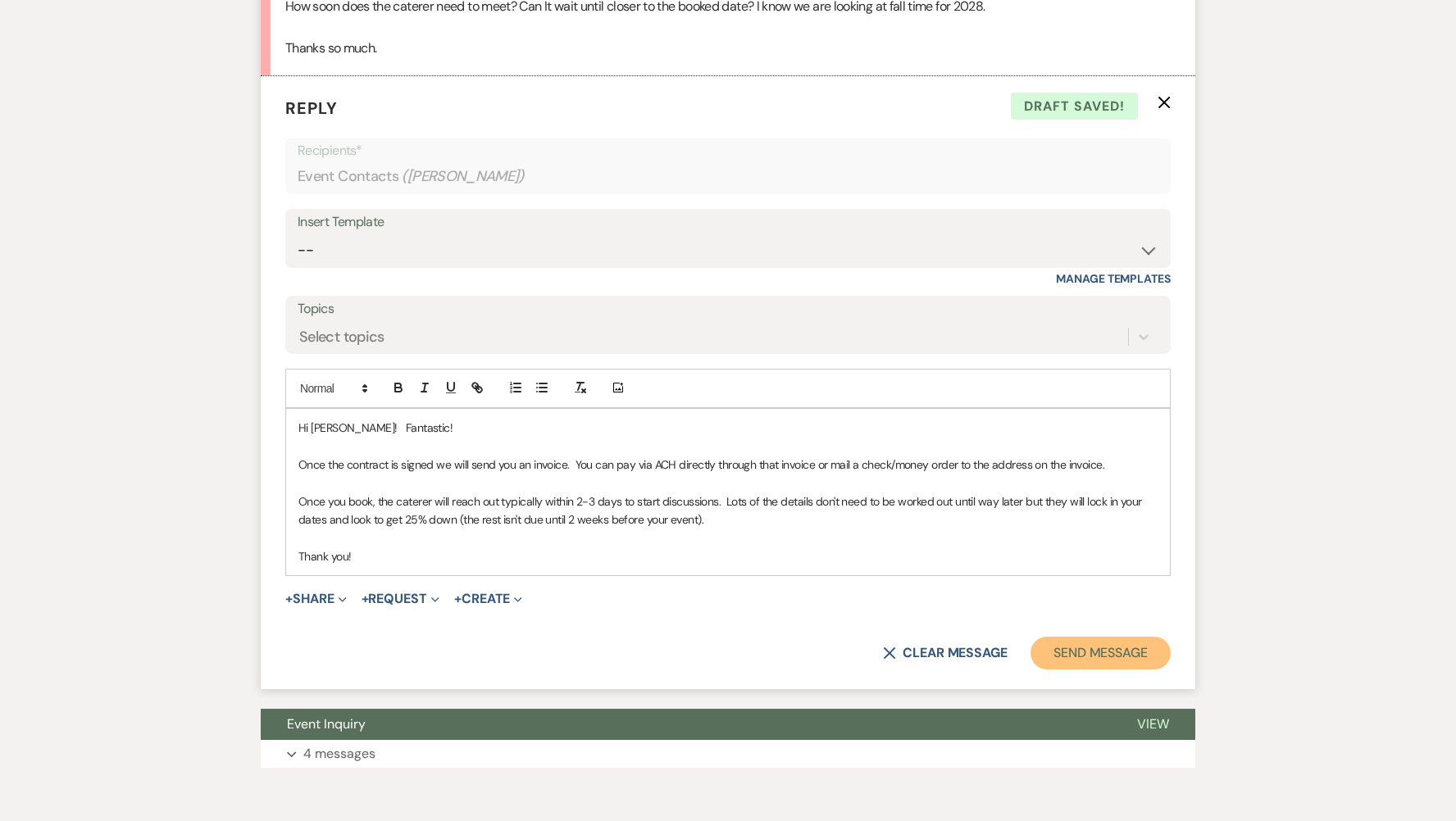
click at [1116, 640] on button "Send Message" at bounding box center [1101, 653] width 140 height 33
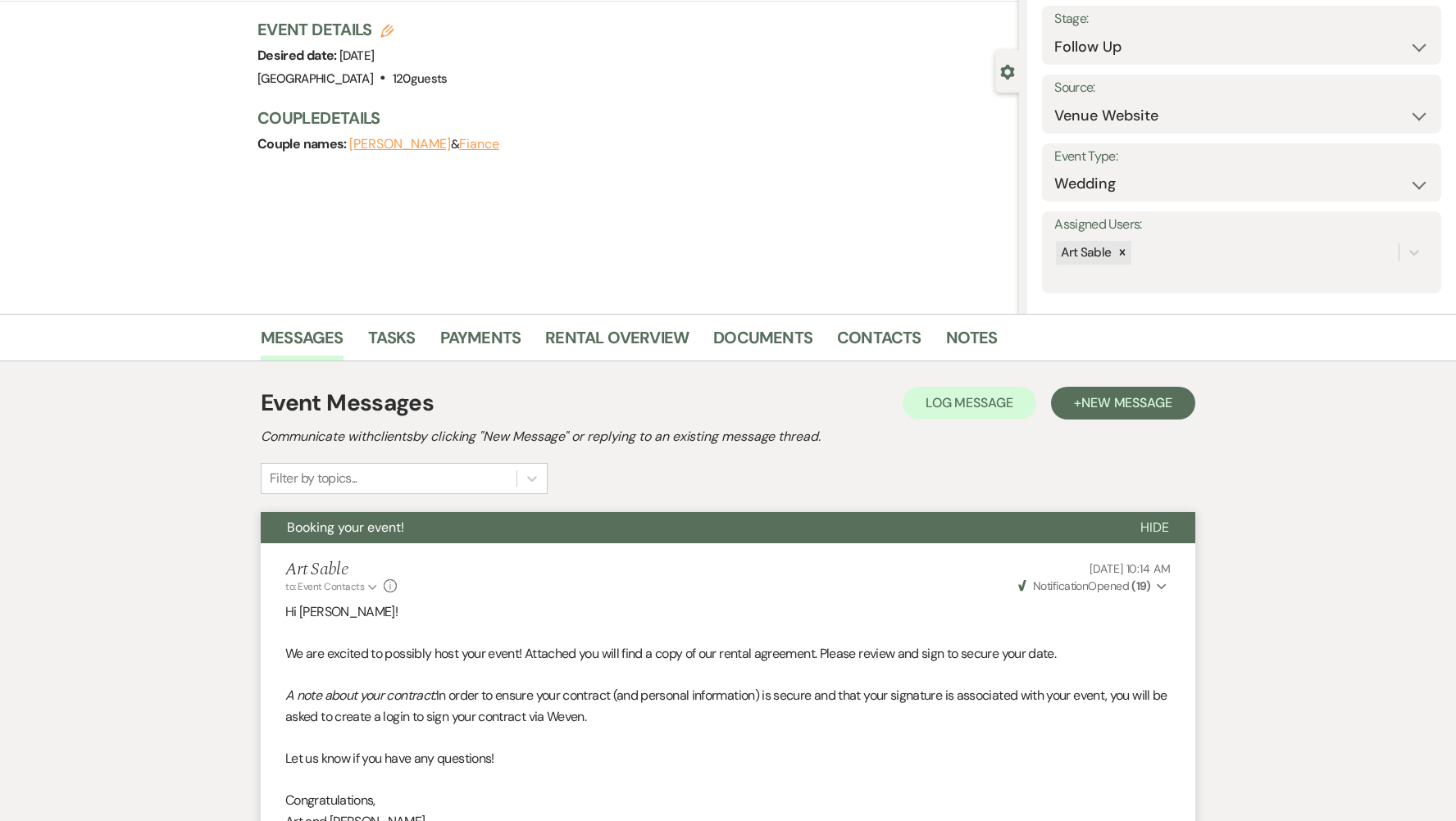
scroll to position [0, 0]
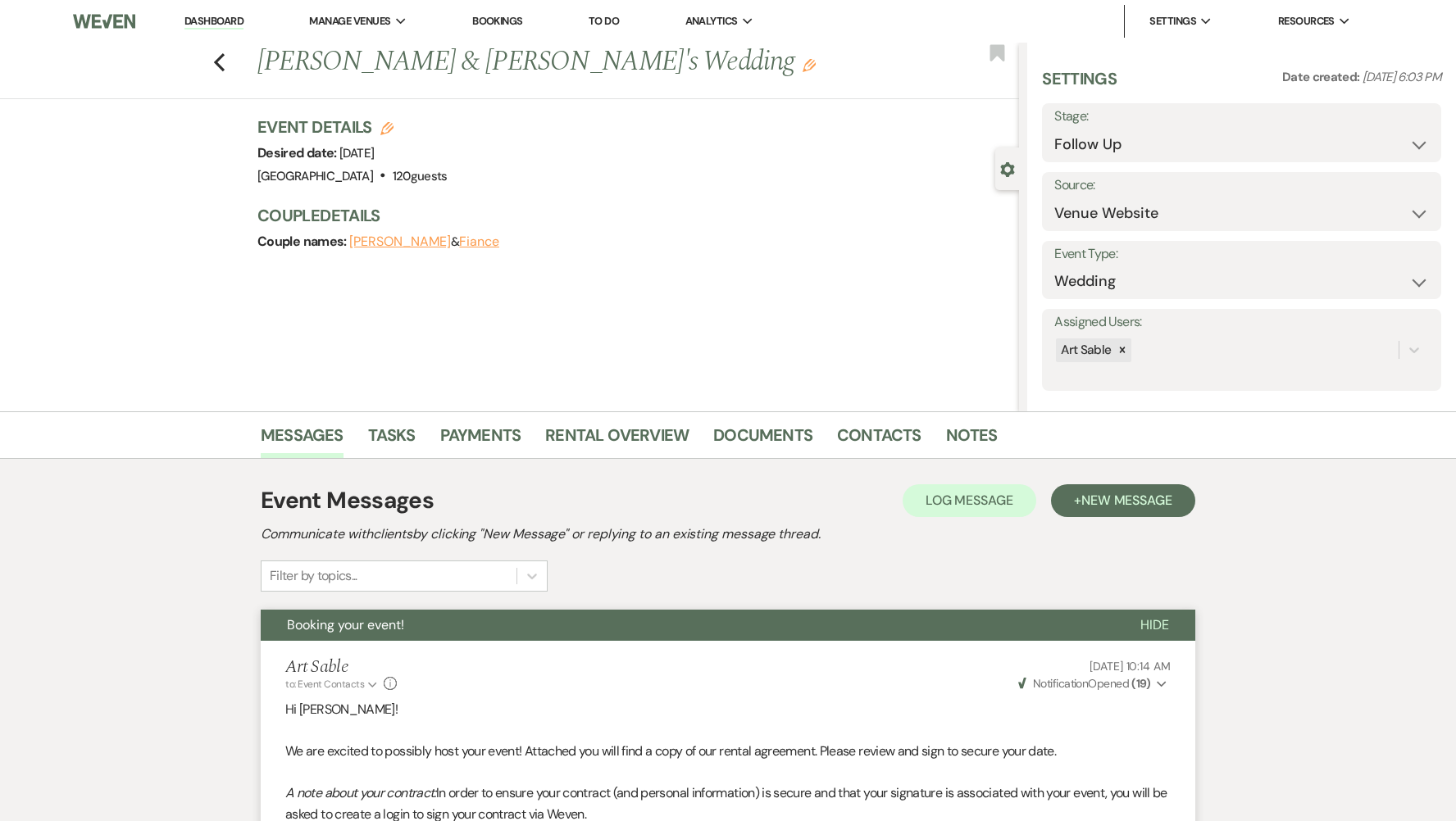
click at [220, 23] on link "Dashboard" at bounding box center [214, 21] width 59 height 16
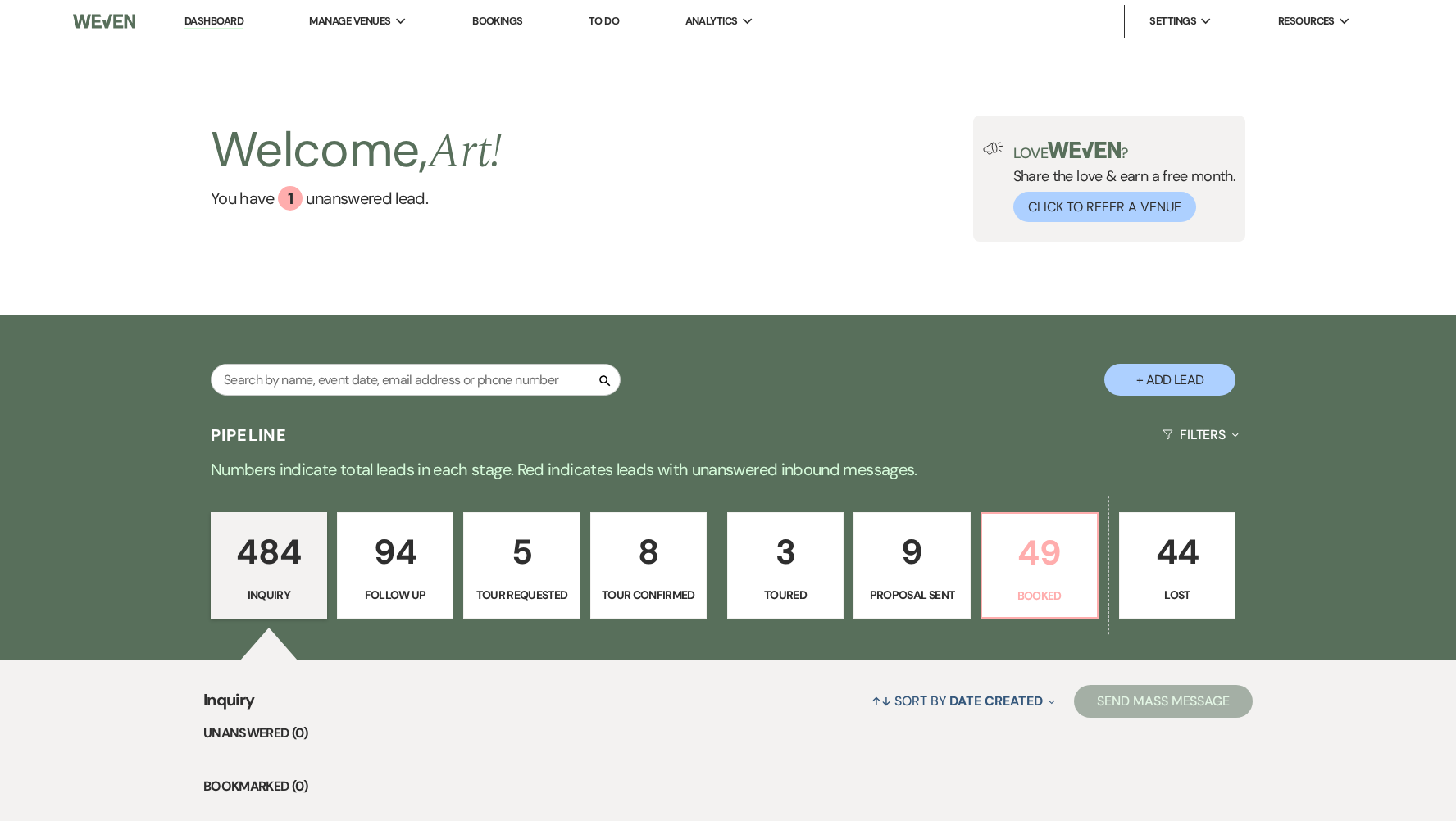
click at [1051, 538] on p "49" at bounding box center [1040, 553] width 95 height 55
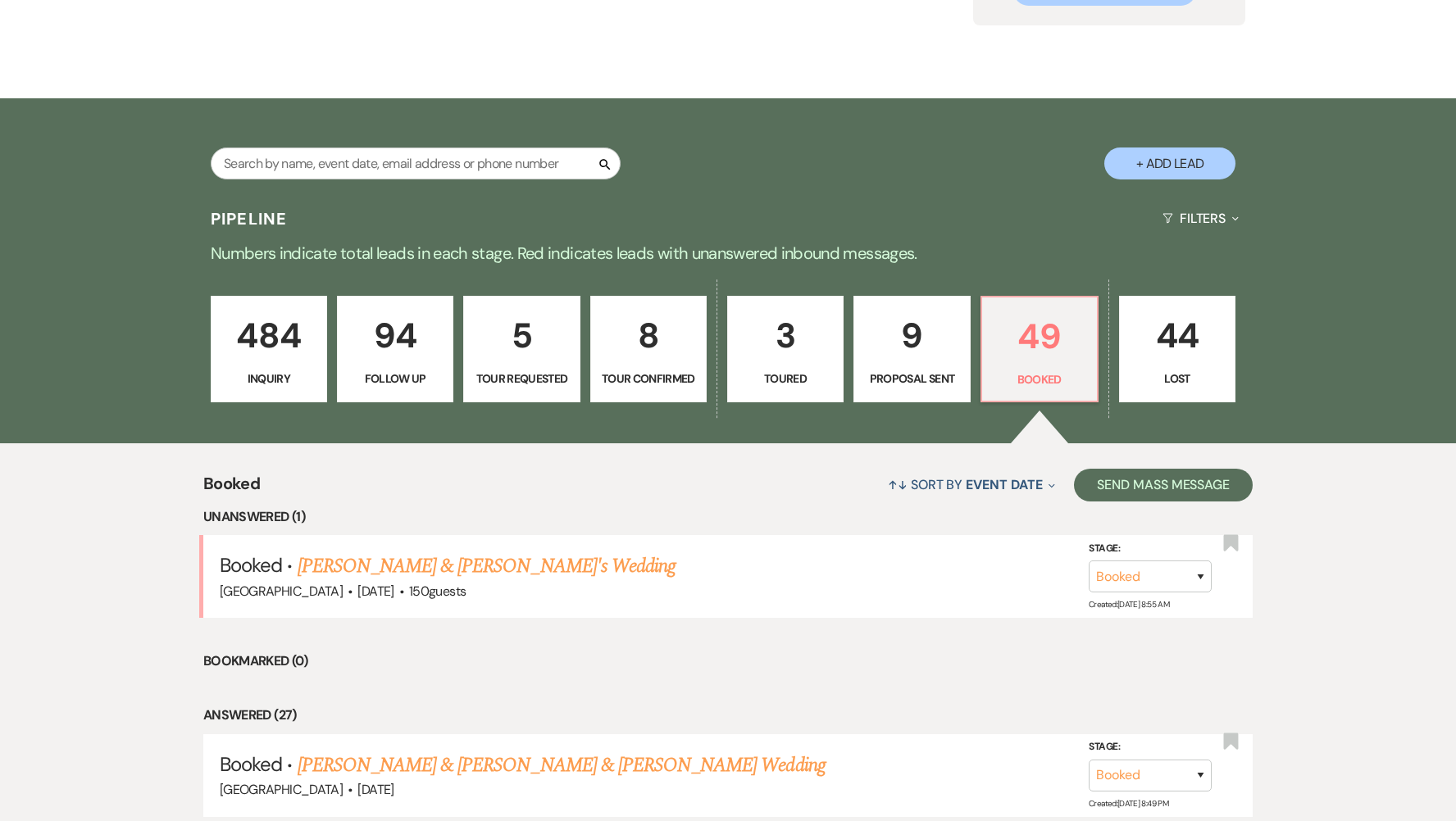
scroll to position [328, 0]
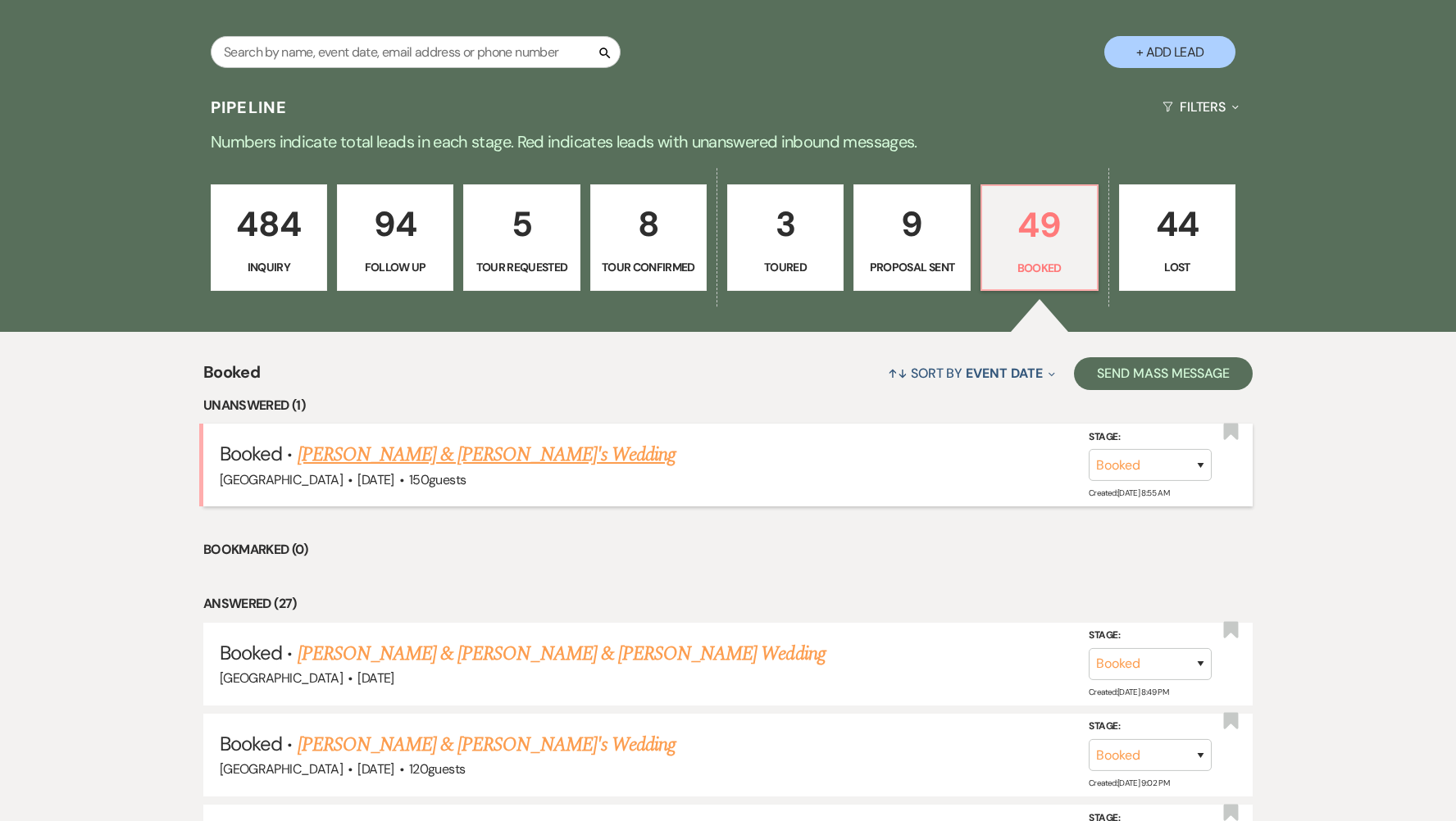
click at [506, 457] on link "[PERSON_NAME] & [PERSON_NAME]'s Wedding" at bounding box center [487, 455] width 379 height 29
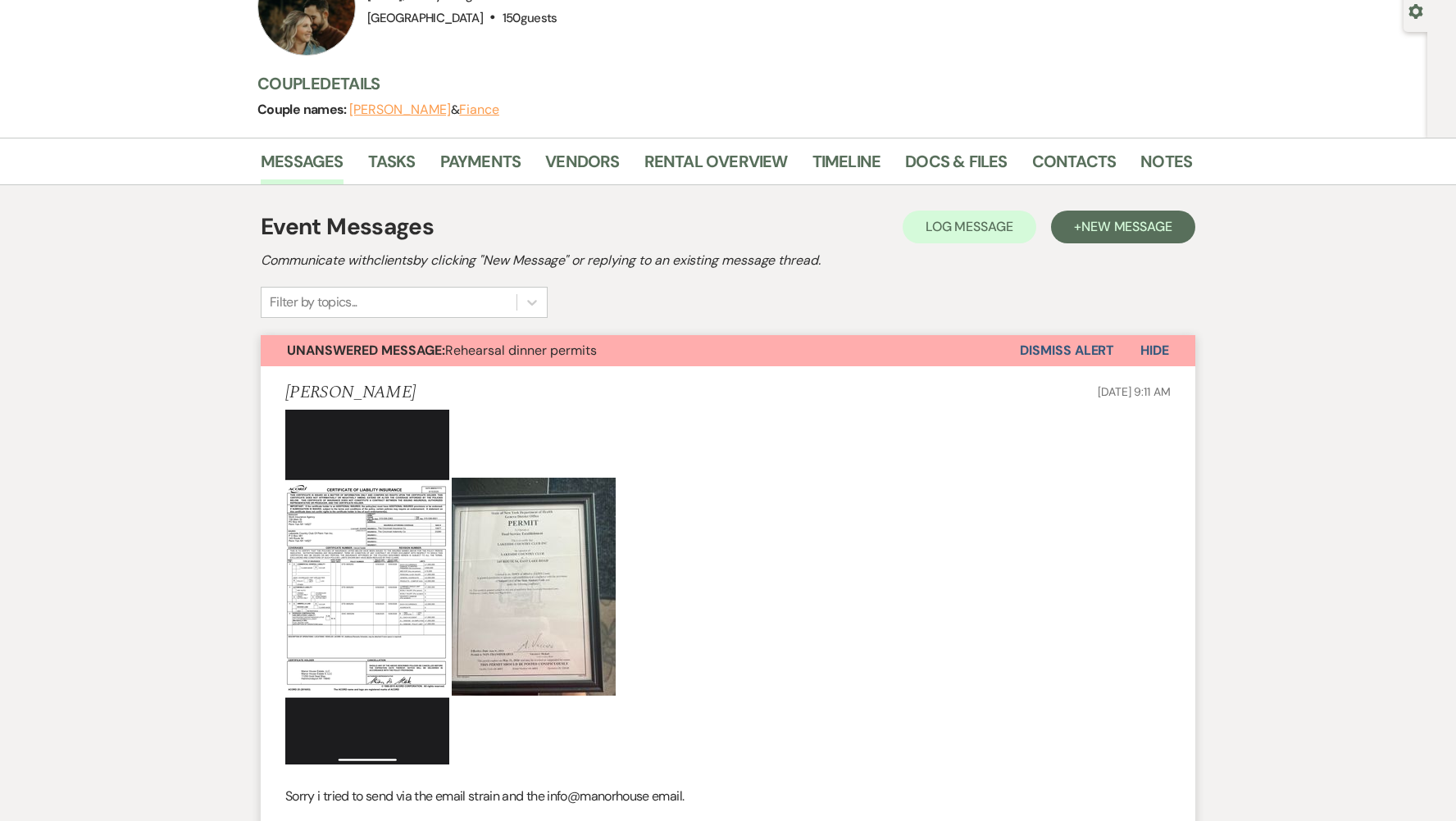
scroll to position [115, 0]
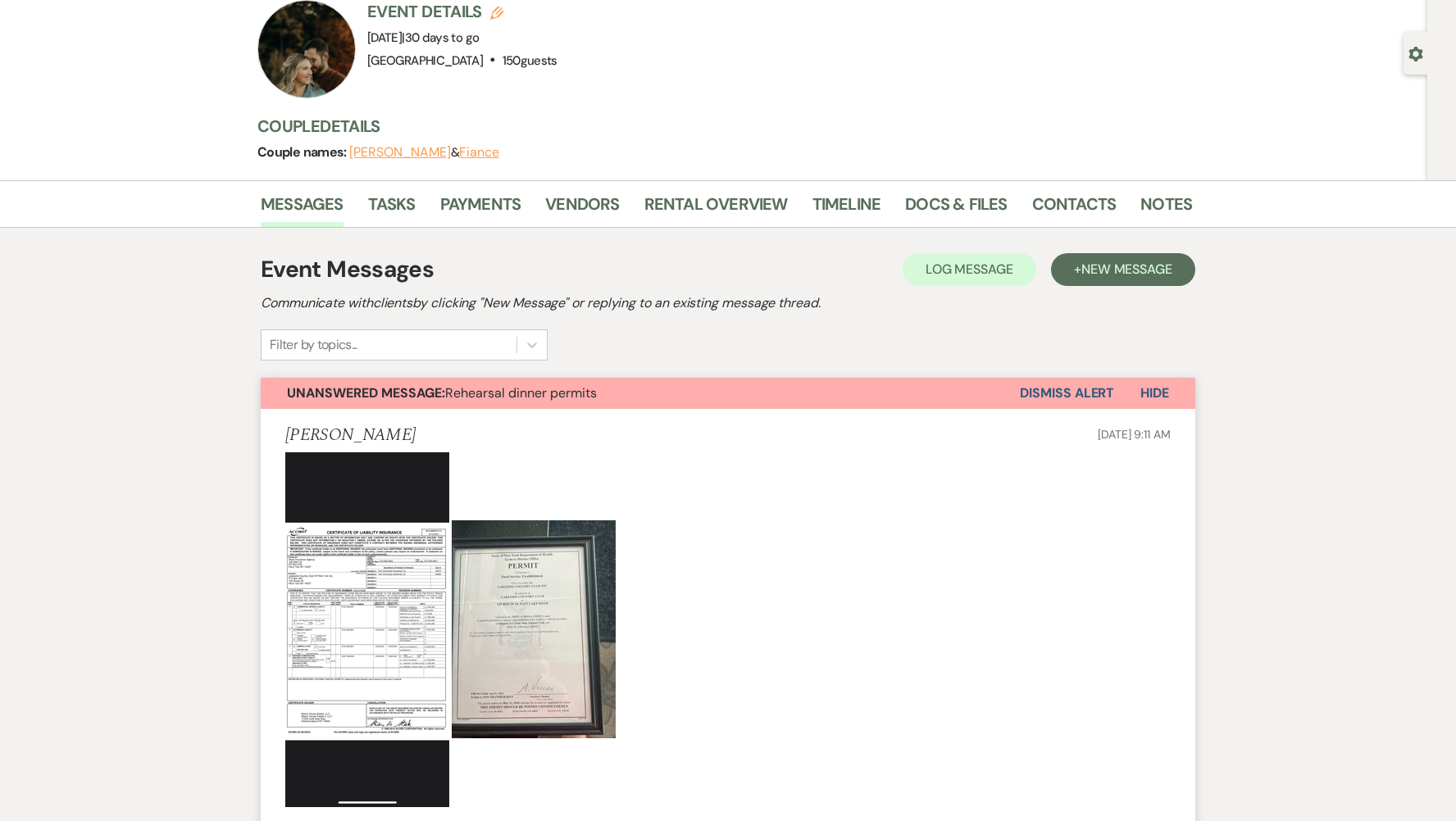
click at [1069, 395] on button "Dismiss Alert" at bounding box center [1067, 393] width 94 height 31
